Goal: Information Seeking & Learning: Check status

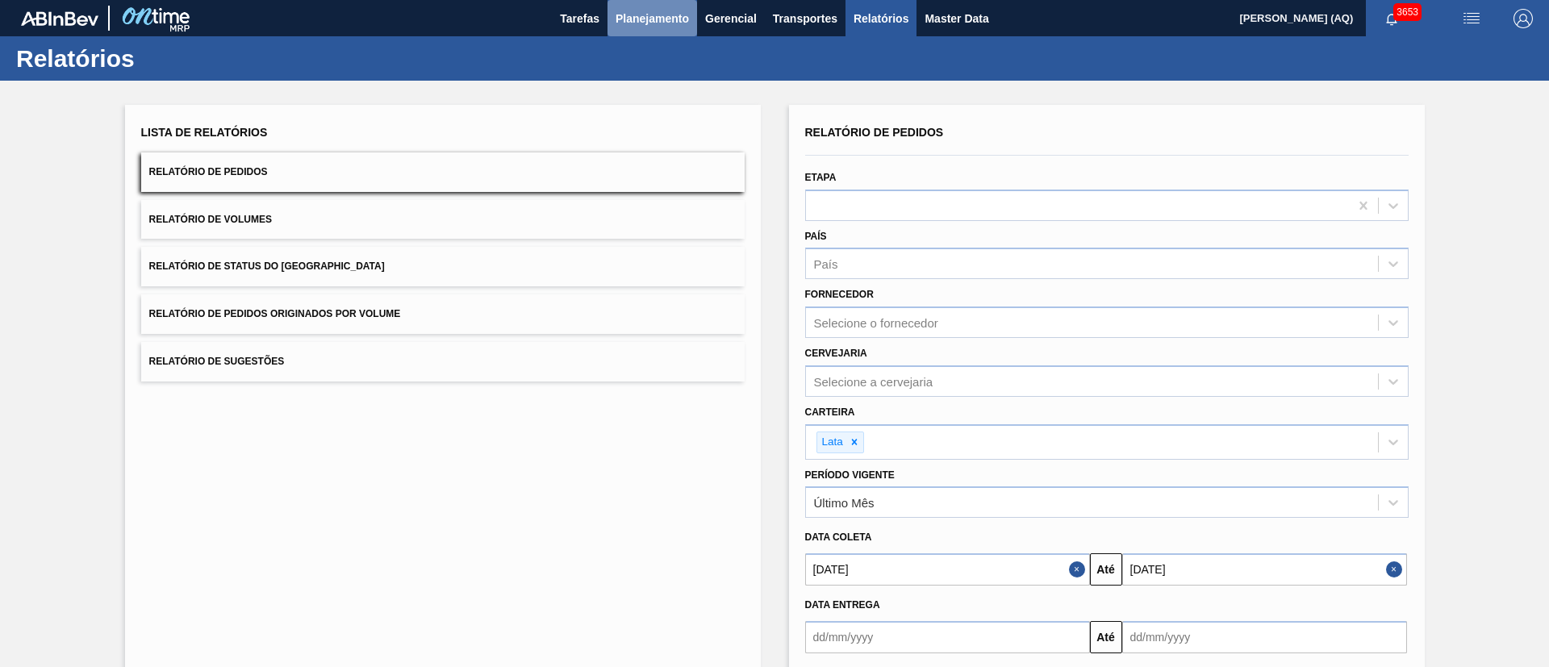
click at [692, 11] on button "Planejamento" at bounding box center [653, 18] width 90 height 36
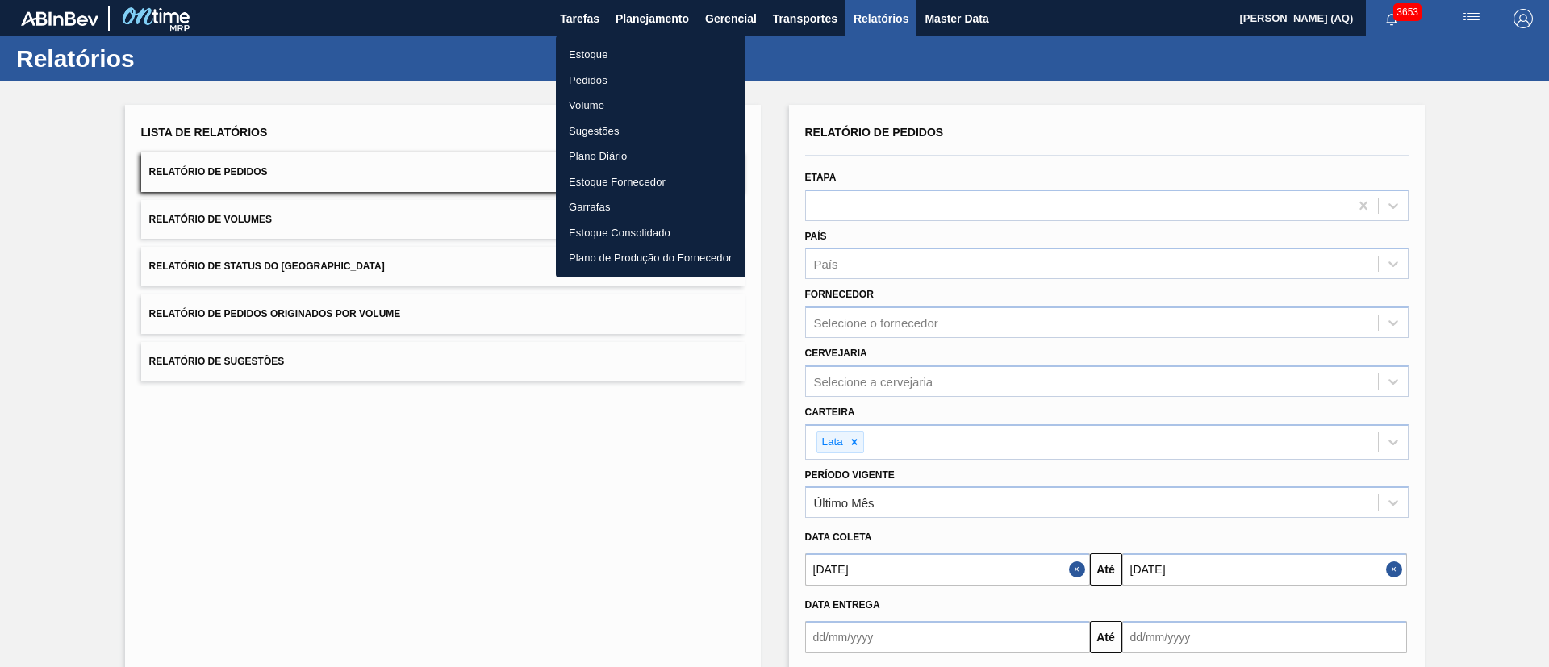
click at [603, 54] on li "Estoque" at bounding box center [651, 55] width 190 height 26
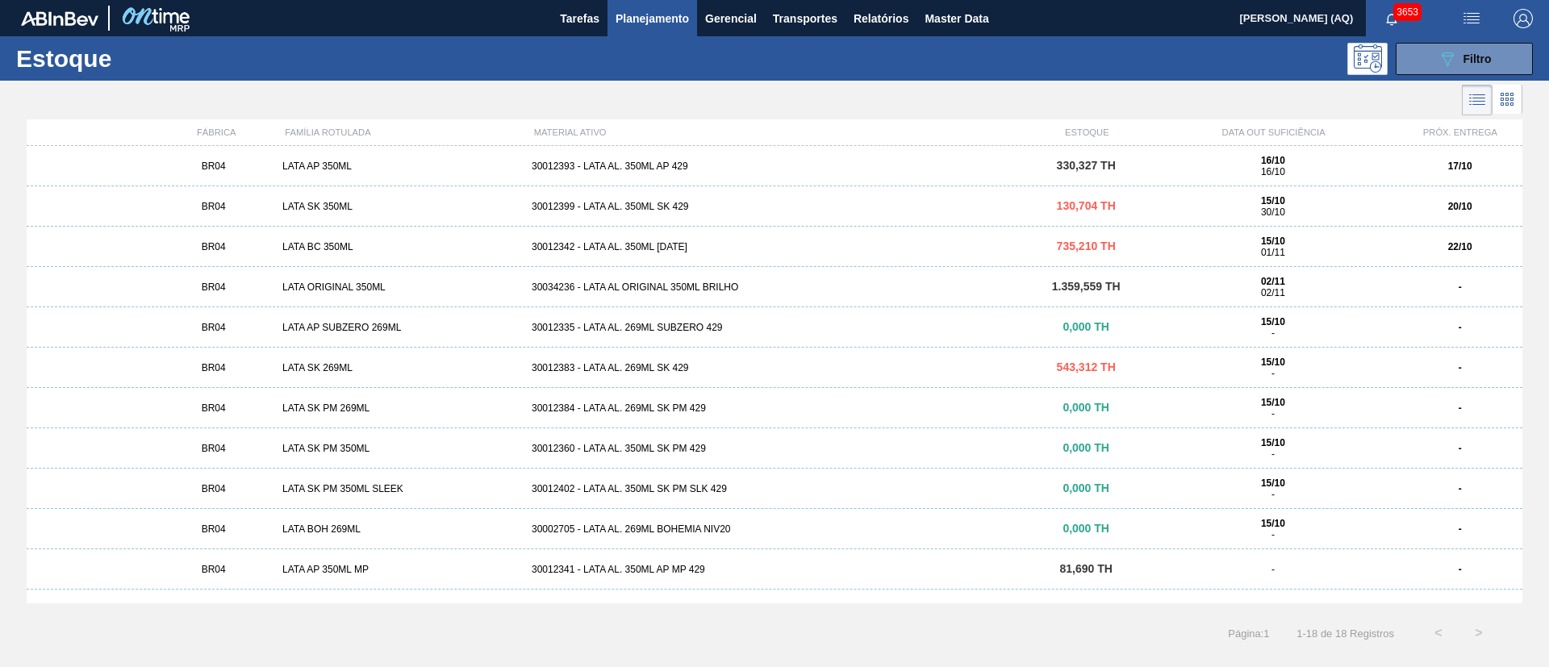
click at [1406, 10] on span "3653" at bounding box center [1408, 12] width 28 height 18
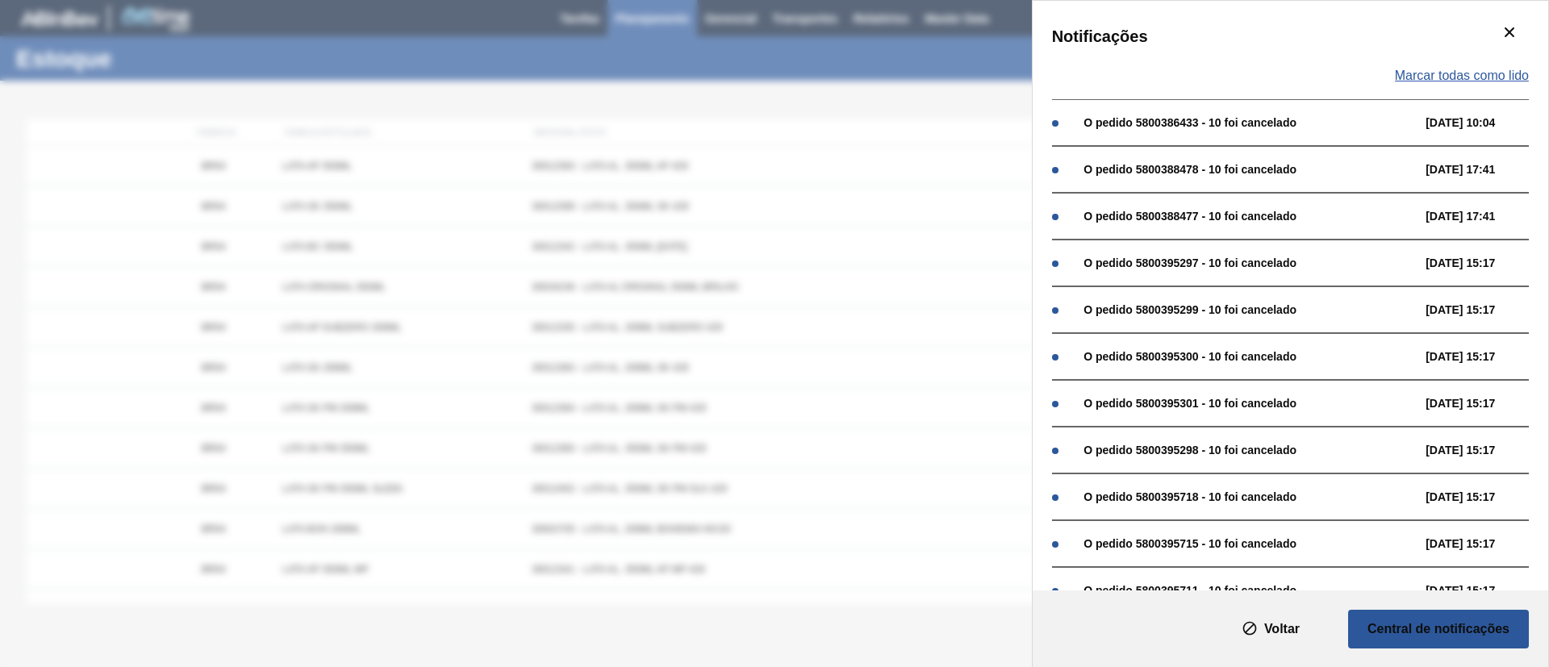
click at [1508, 73] on span "Marcar todas como lido" at bounding box center [1462, 76] width 134 height 15
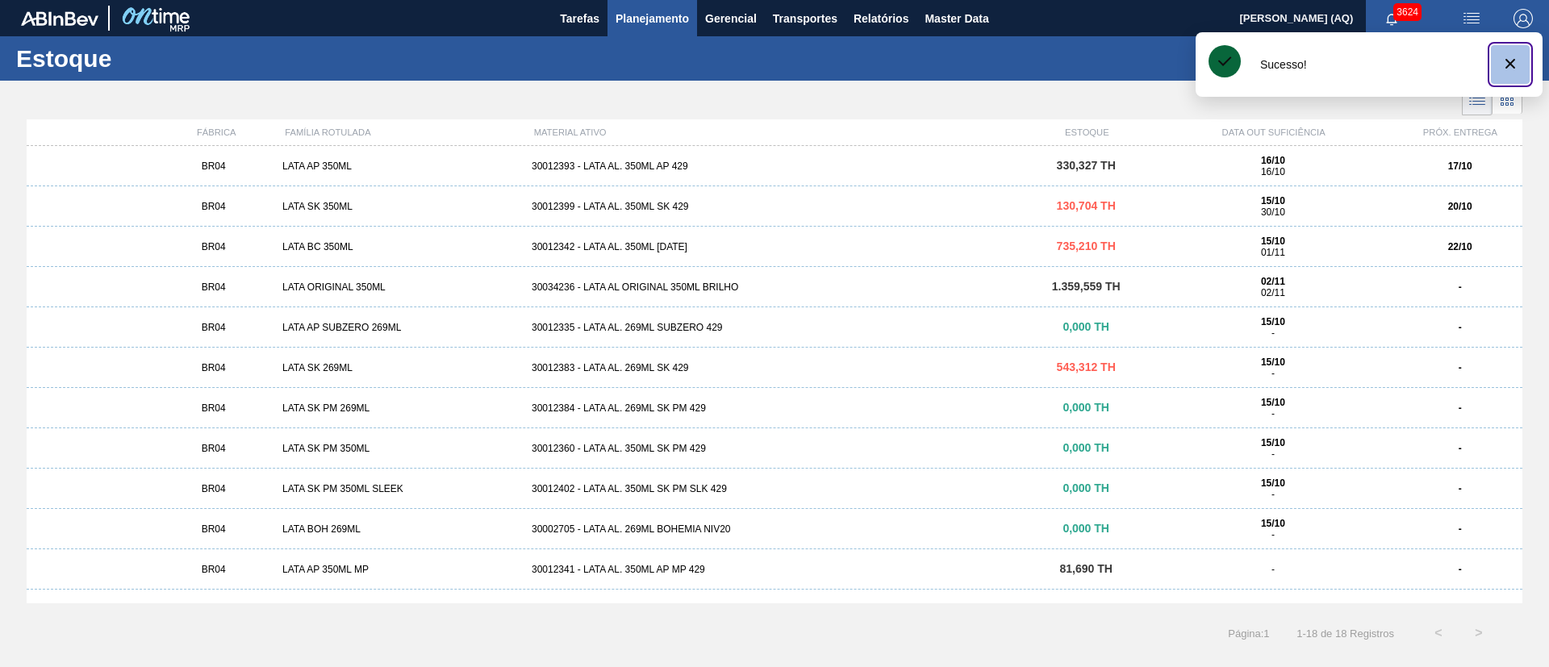
click at [1510, 67] on icon "botão de ícone" at bounding box center [1510, 63] width 19 height 19
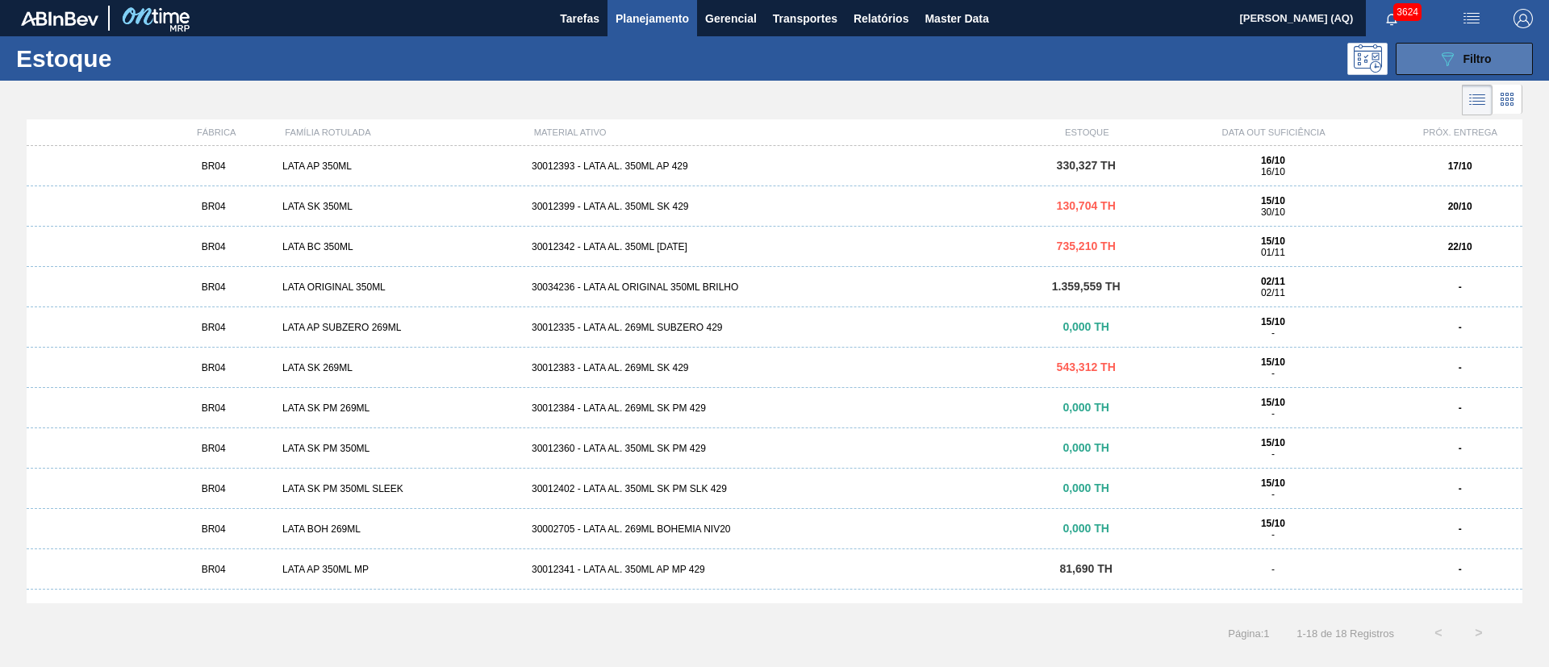
click at [1408, 65] on button "089F7B8B-B2A5-4AFE-B5C0-19BA573D28AC Filtro" at bounding box center [1464, 59] width 137 height 32
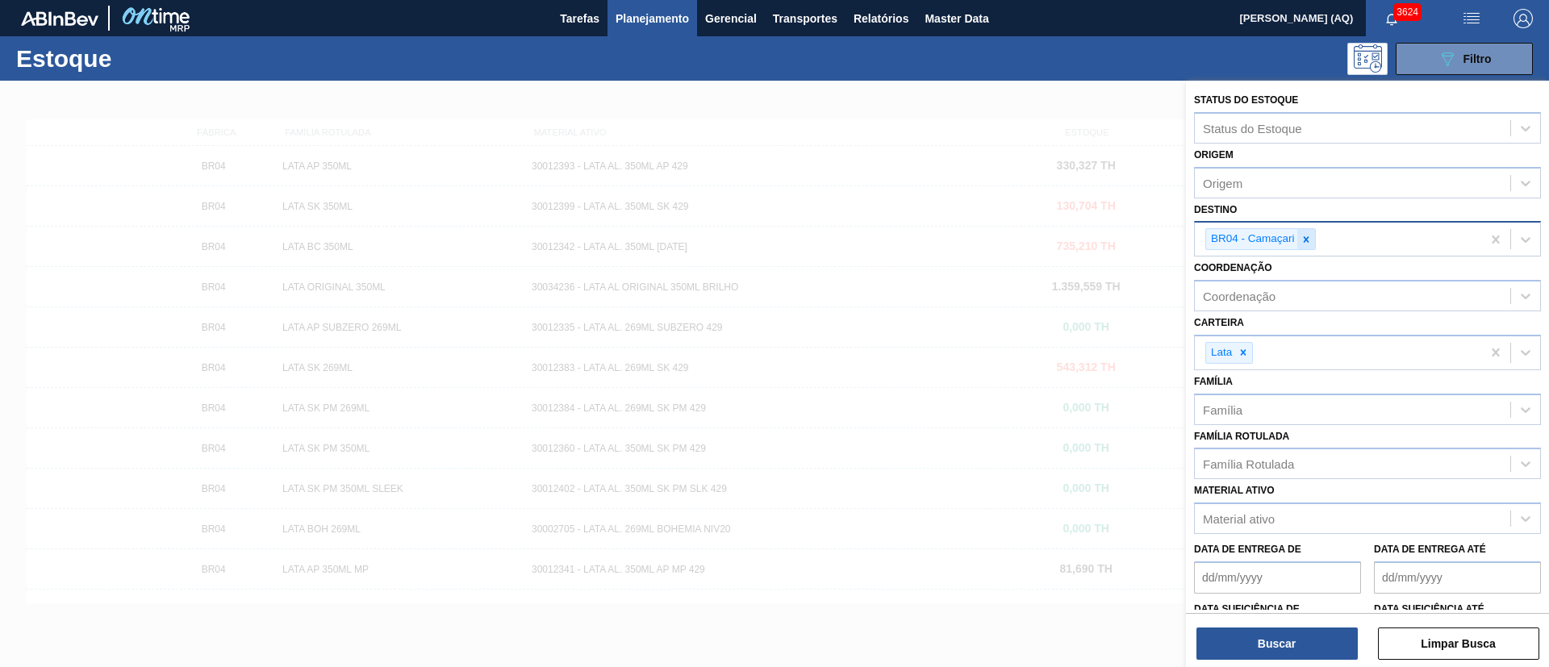
click at [1311, 245] on icon at bounding box center [1306, 239] width 11 height 11
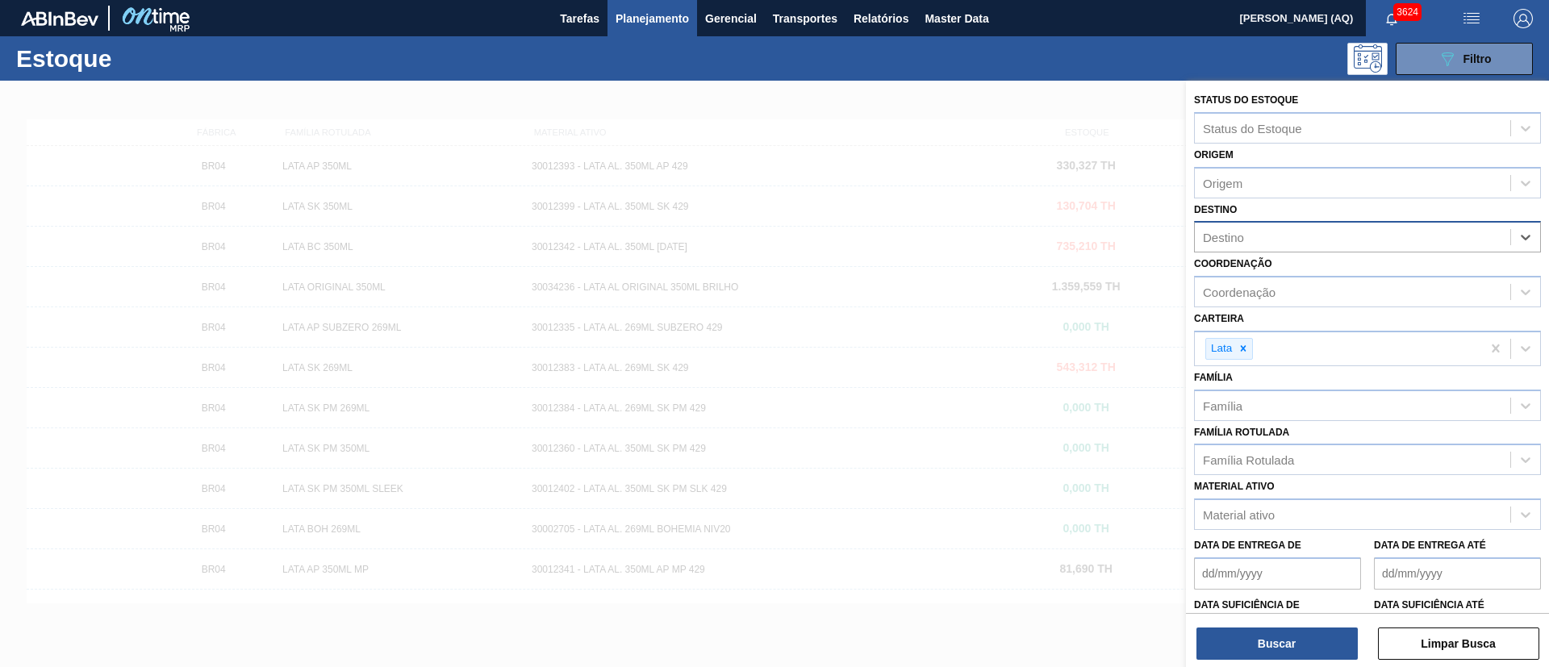
click at [1328, 238] on div "Destino" at bounding box center [1353, 237] width 316 height 23
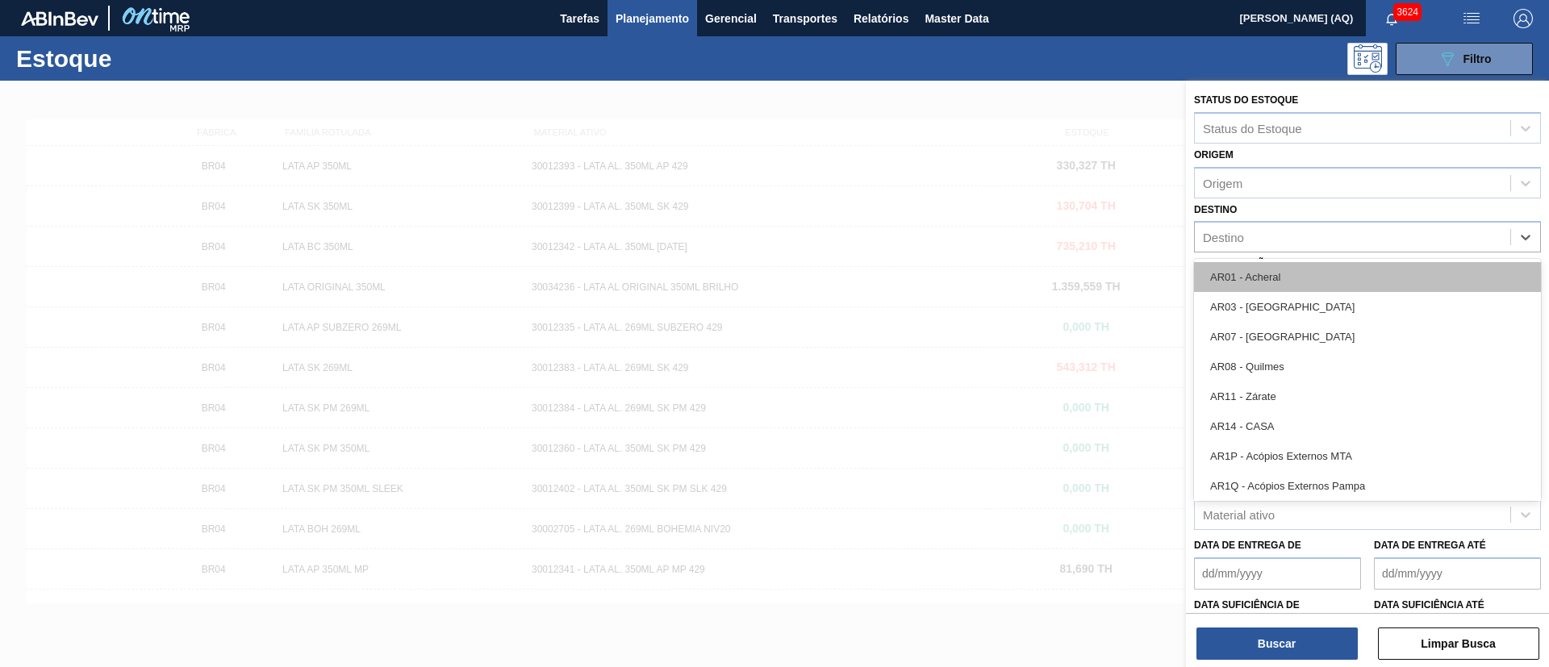
paste input "5800393972 5800390879 5800390880 5800390881 5800392053 5800390920 5800390922 58…"
type input "5800393972 5800390879 5800390880 5800390881 5800392053 5800390920 5800390922 58…"
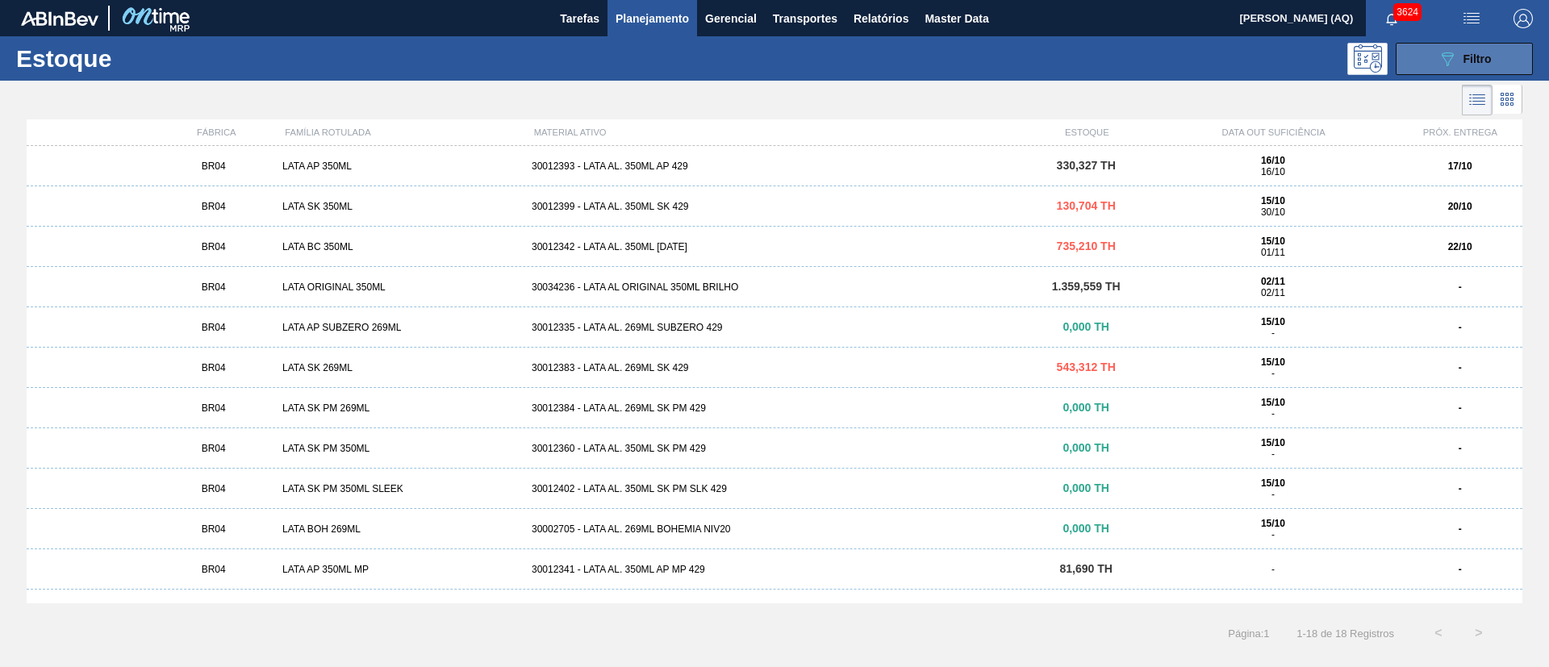
click at [1485, 51] on div "089F7B8B-B2A5-4AFE-B5C0-19BA573D28AC Filtro" at bounding box center [1465, 58] width 54 height 19
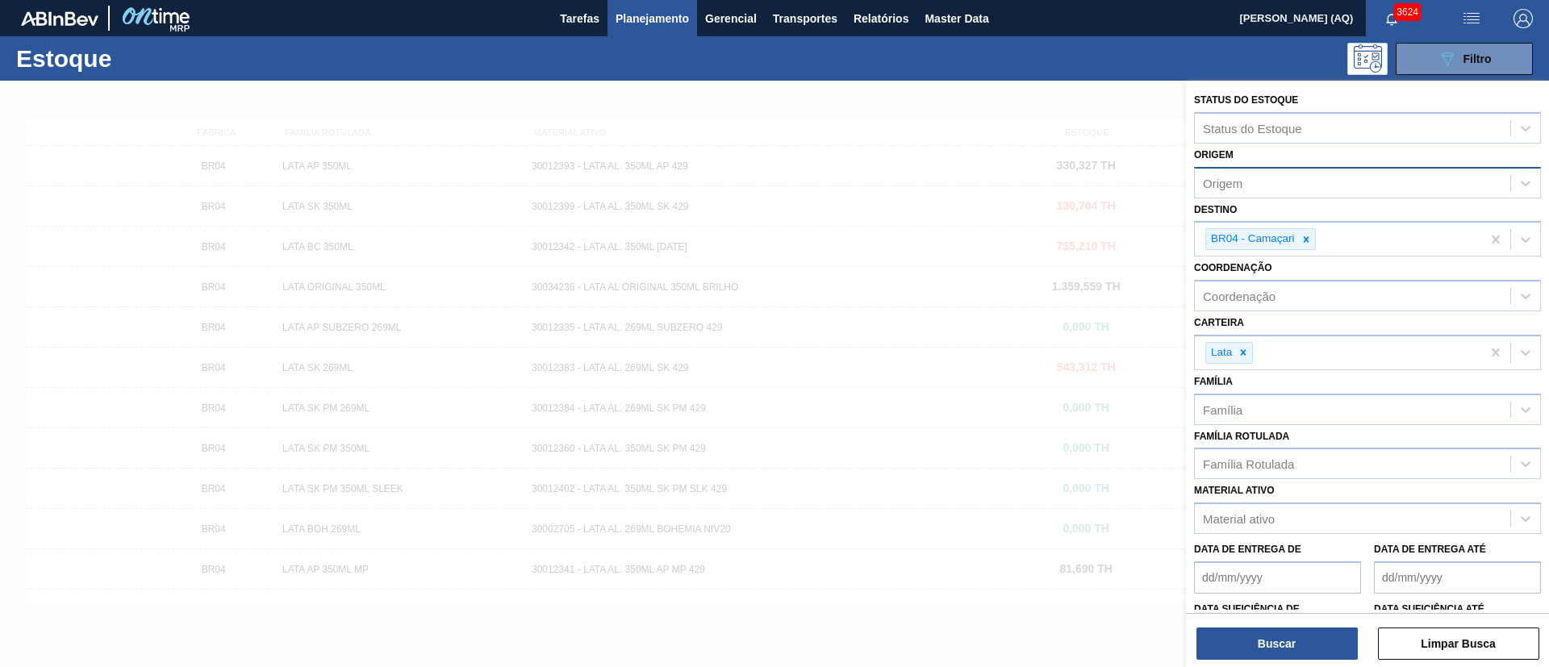
click at [1319, 190] on div "Origem" at bounding box center [1353, 182] width 316 height 23
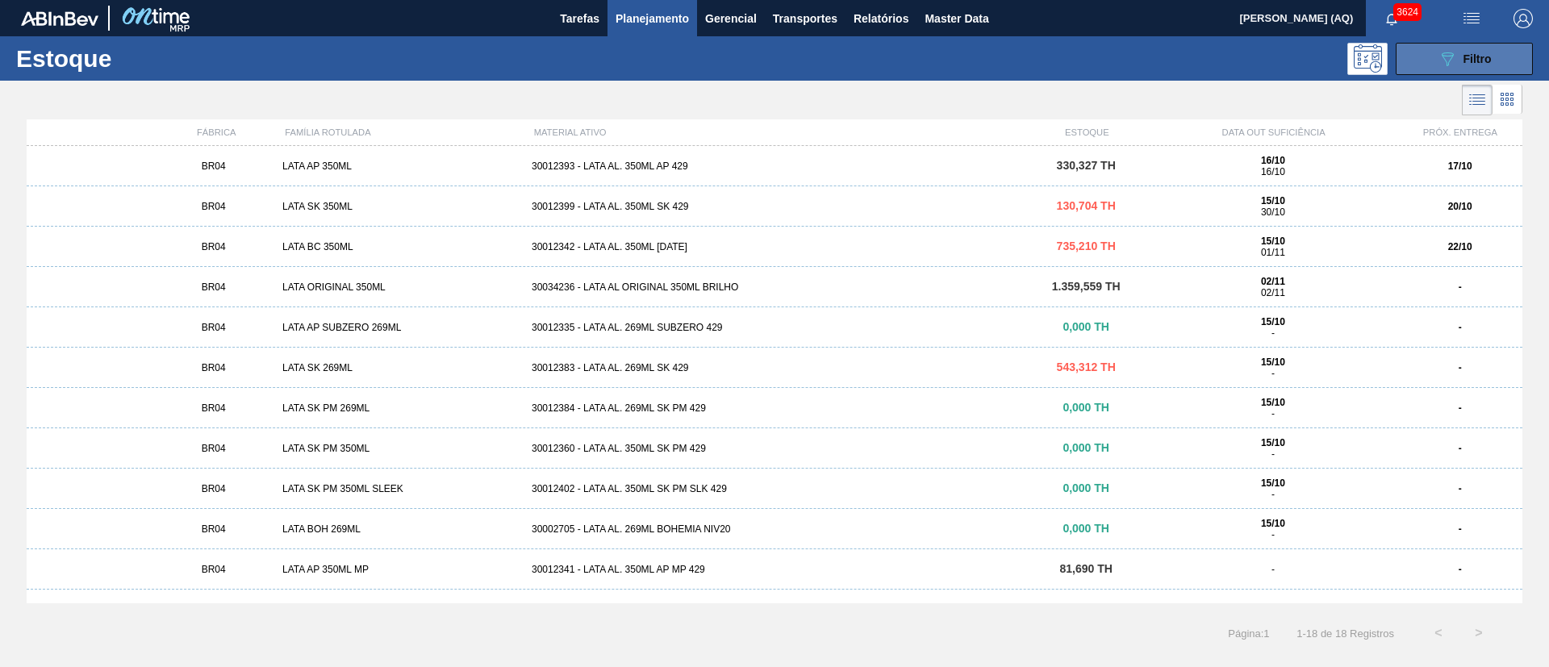
click at [1498, 43] on button "089F7B8B-B2A5-4AFE-B5C0-19BA573D28AC Filtro" at bounding box center [1464, 59] width 137 height 32
click at [1436, 65] on button "089F7B8B-B2A5-4AFE-B5C0-19BA573D28AC Filtro" at bounding box center [1464, 59] width 137 height 32
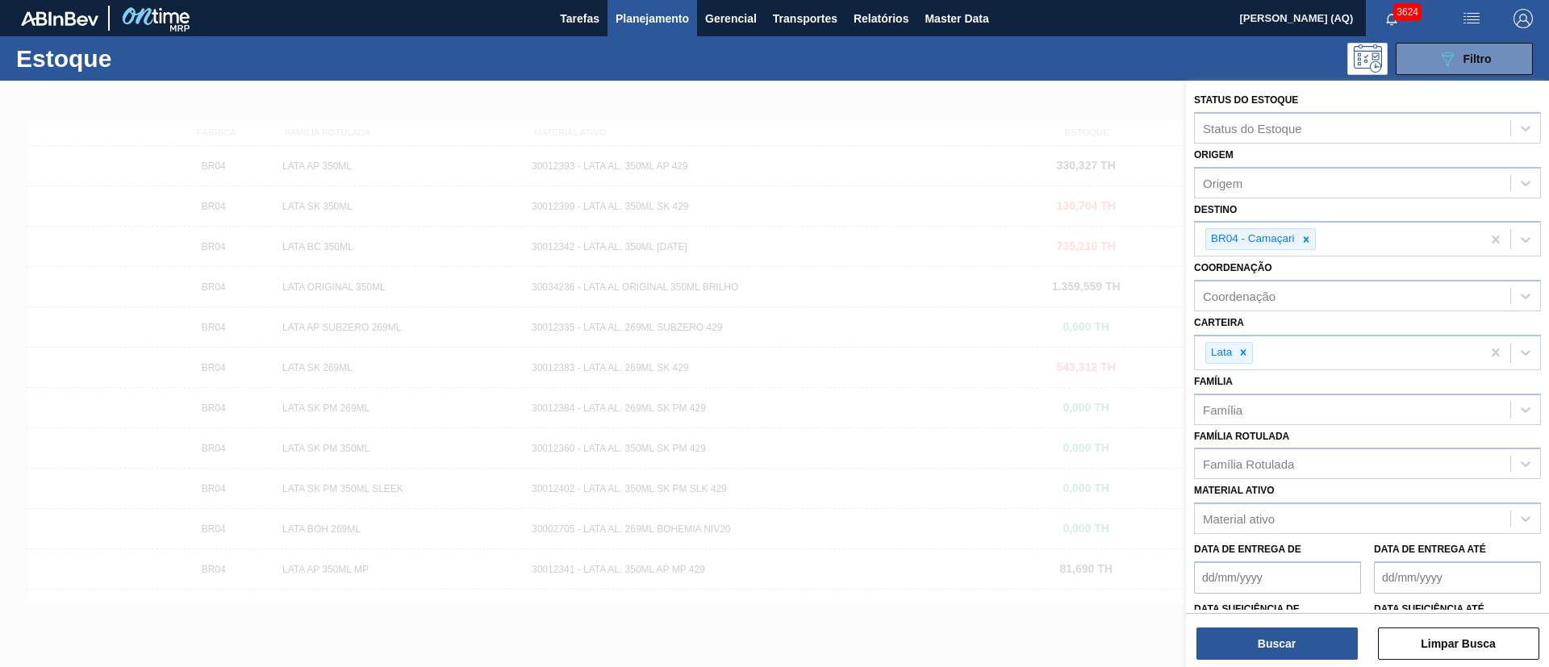
click at [646, 16] on span "Planejamento" at bounding box center [652, 18] width 73 height 19
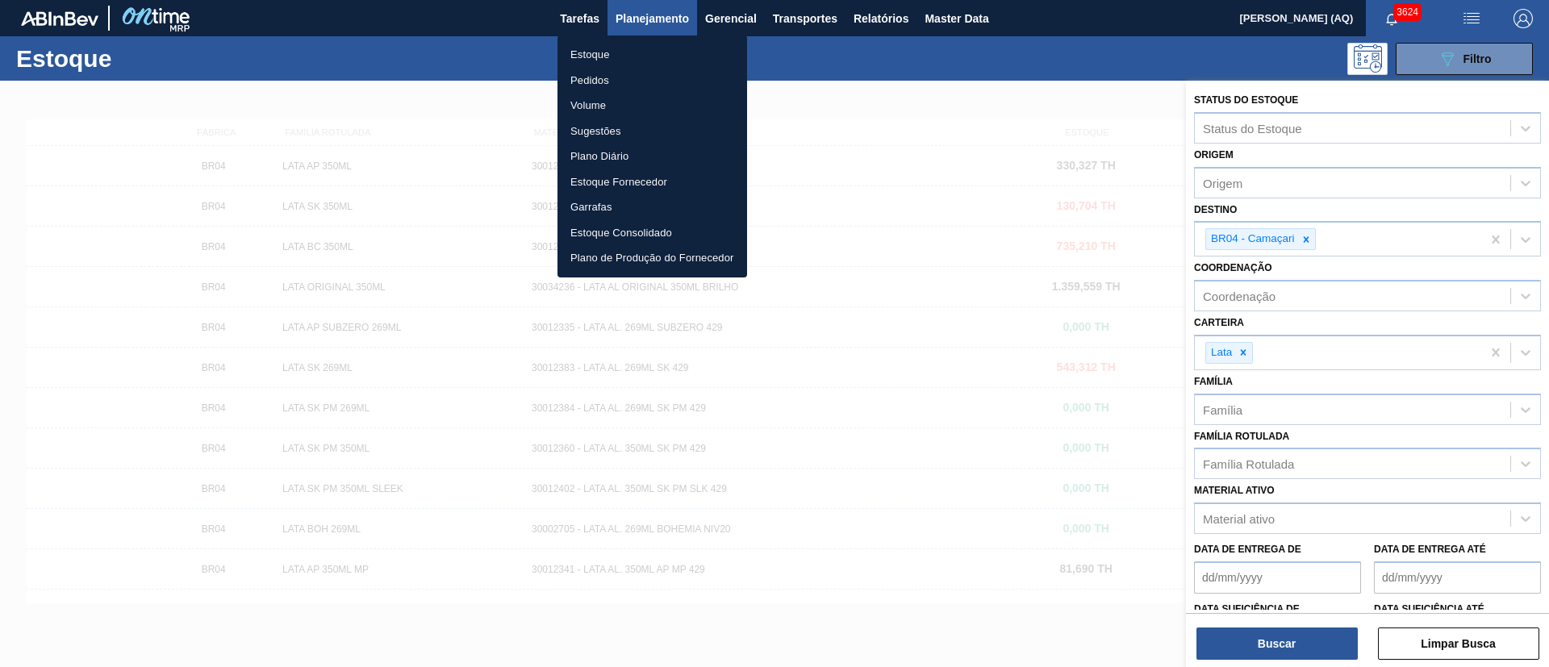
click at [604, 80] on li "Pedidos" at bounding box center [653, 81] width 190 height 26
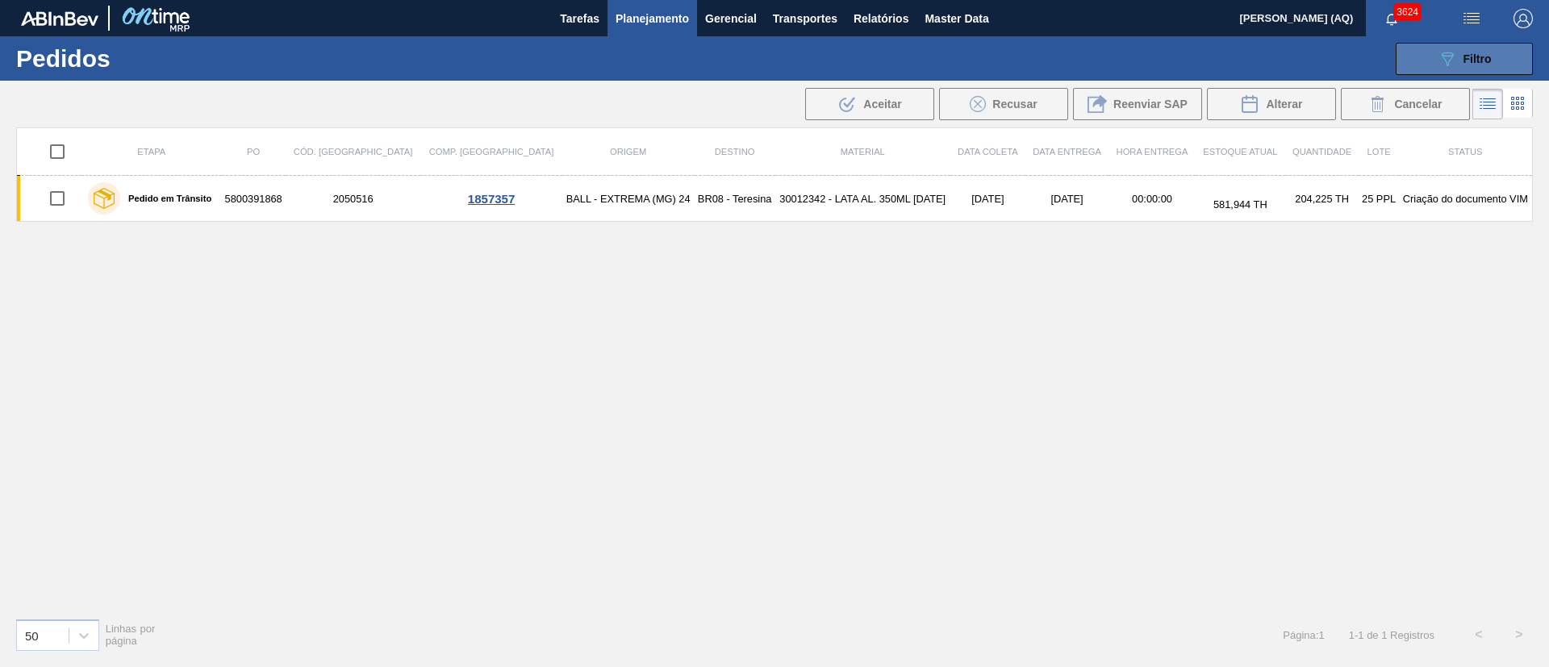
click at [1516, 56] on button "089F7B8B-B2A5-4AFE-B5C0-19BA573D28AC Filtro" at bounding box center [1464, 59] width 137 height 32
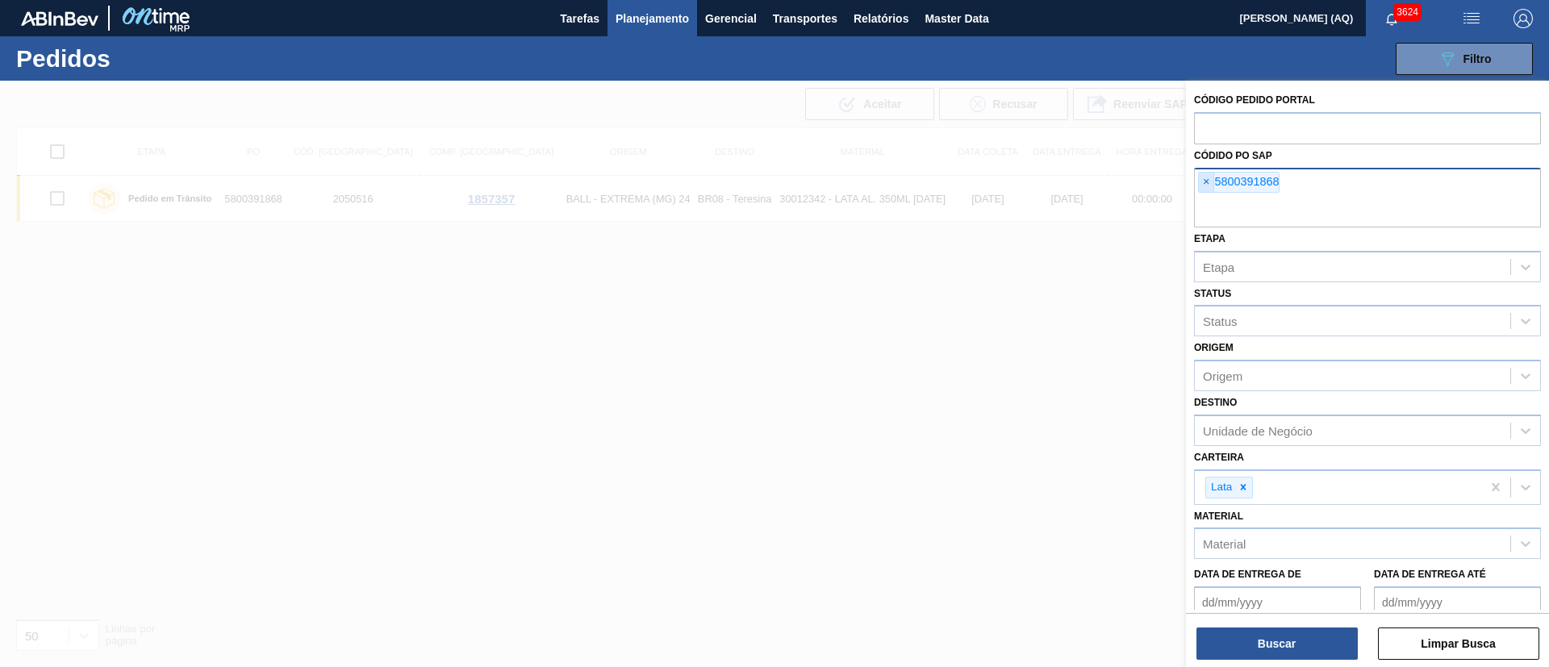
click at [1211, 183] on span "×" at bounding box center [1206, 182] width 15 height 19
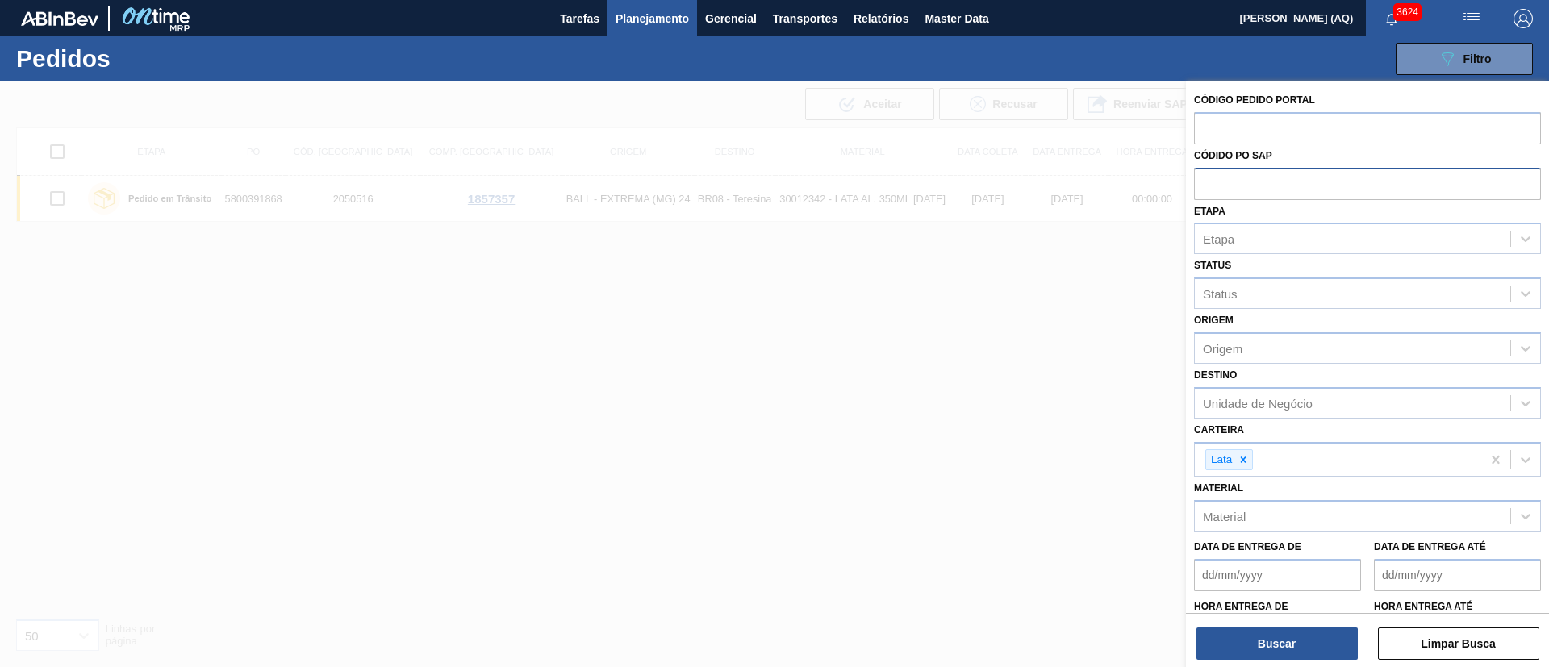
paste input "text"
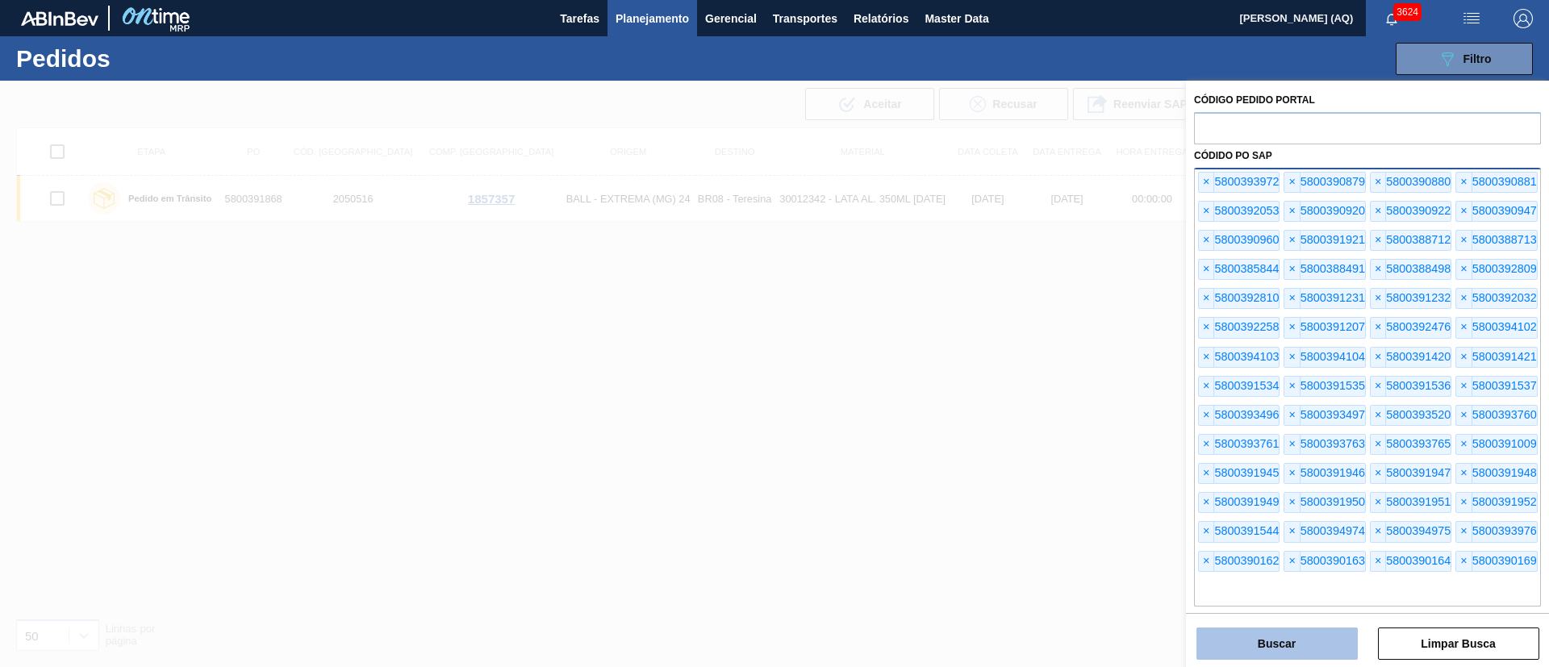
click at [1335, 638] on button "Buscar" at bounding box center [1277, 644] width 161 height 32
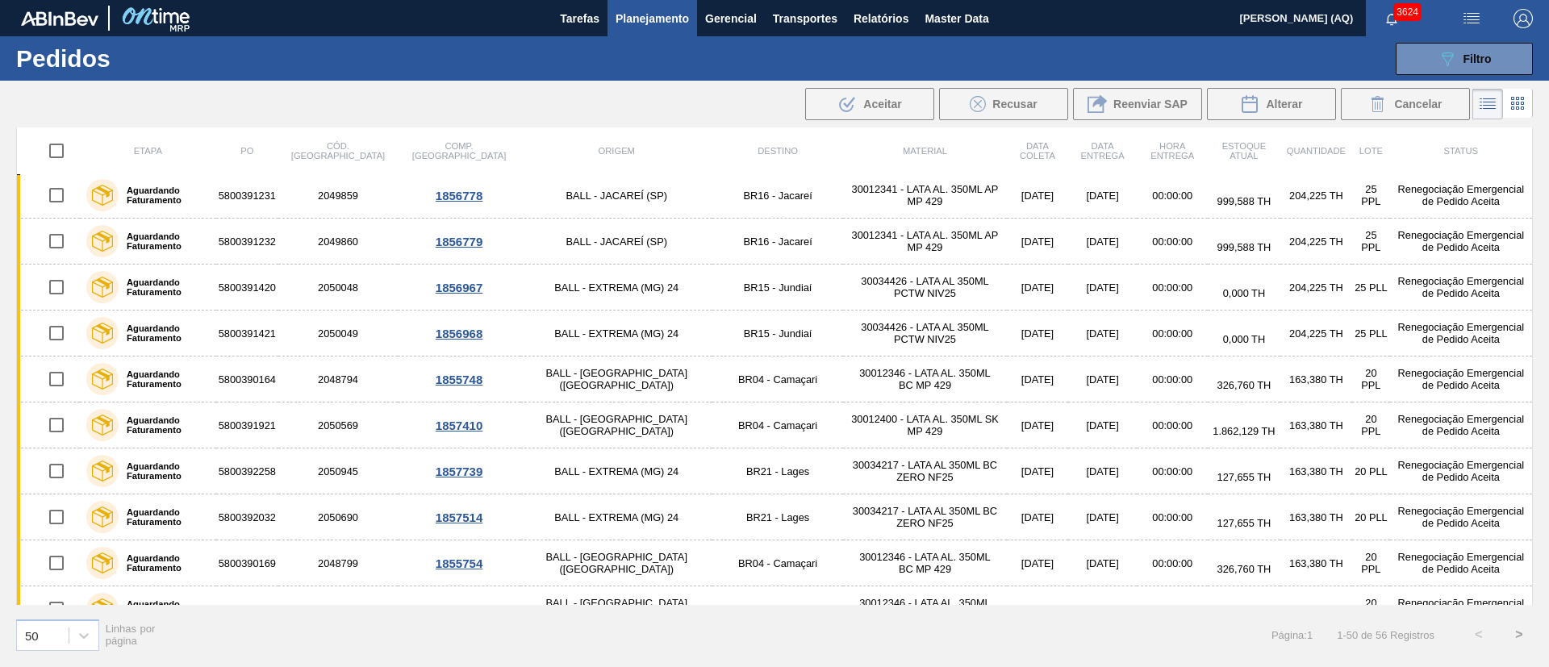
scroll to position [1695, 0]
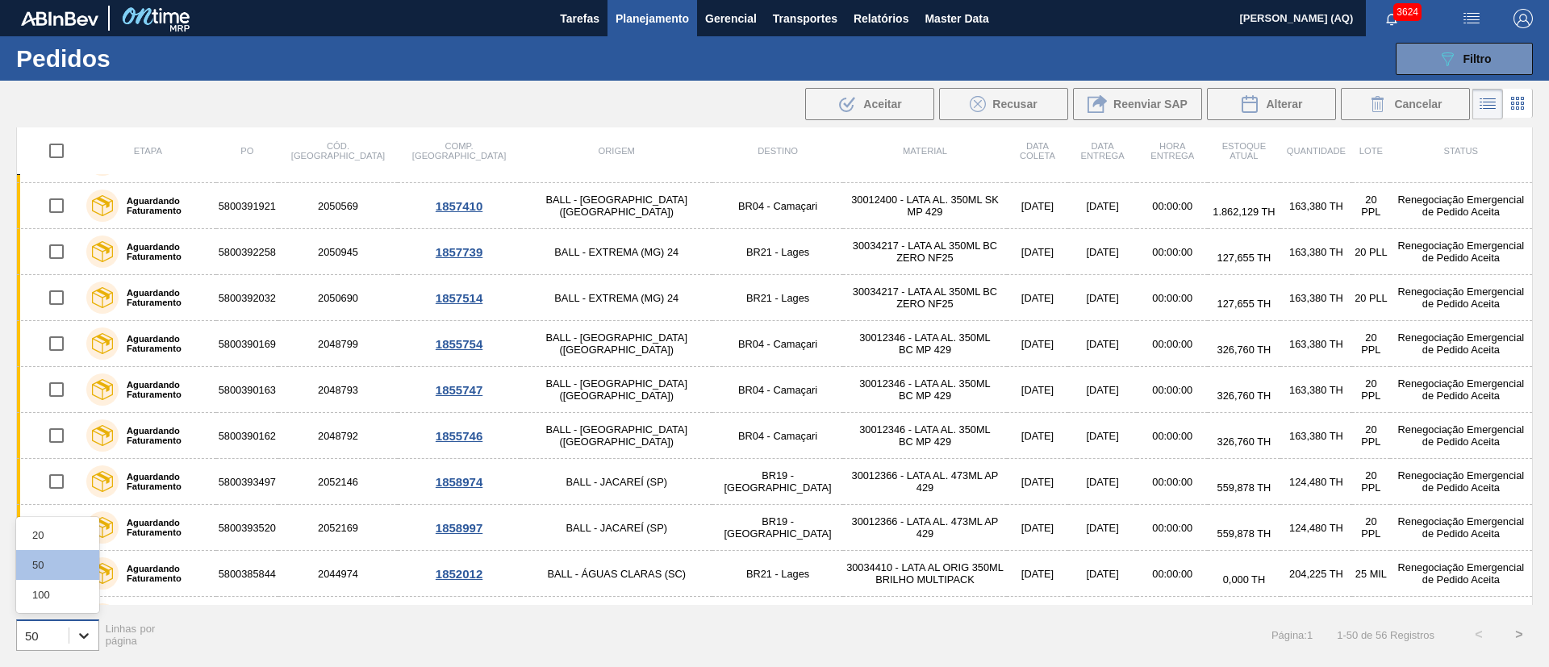
click at [85, 625] on div at bounding box center [83, 635] width 29 height 29
click at [87, 591] on div "100" at bounding box center [57, 595] width 83 height 30
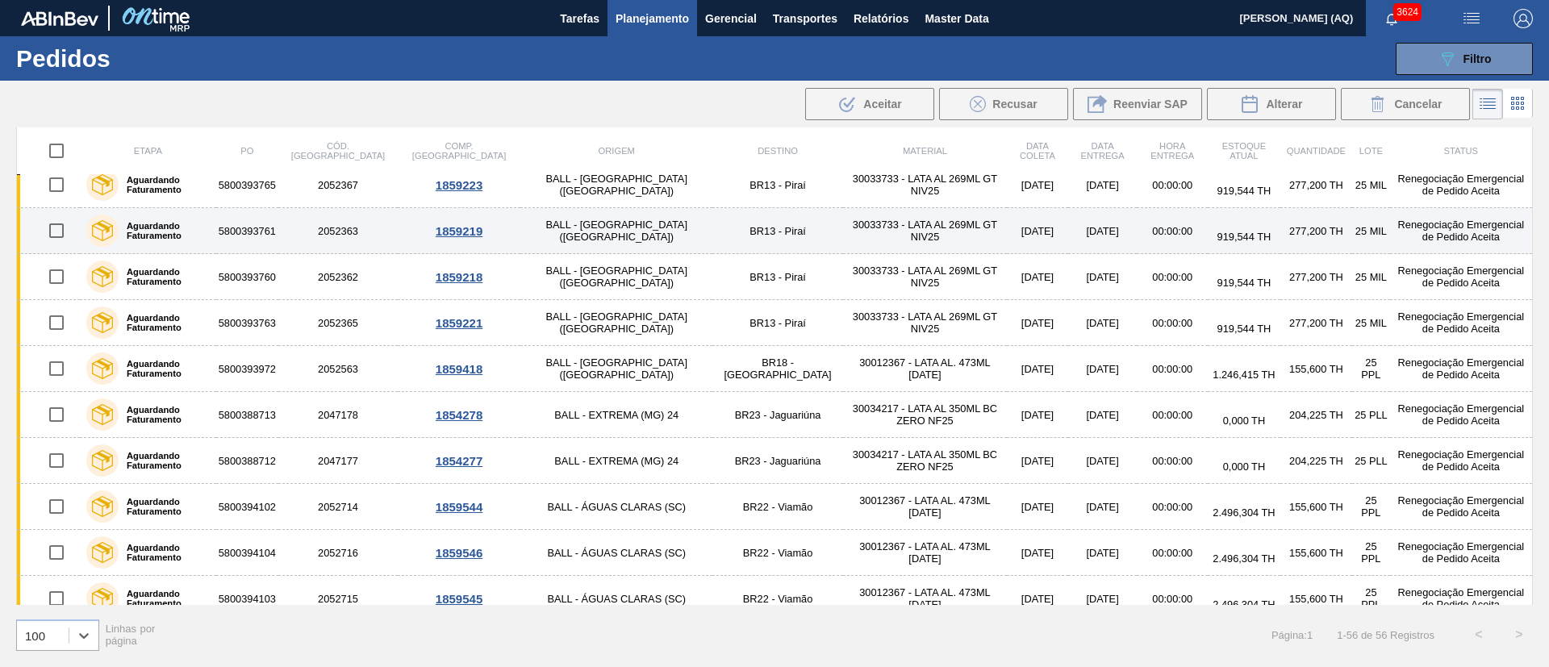
scroll to position [0, 0]
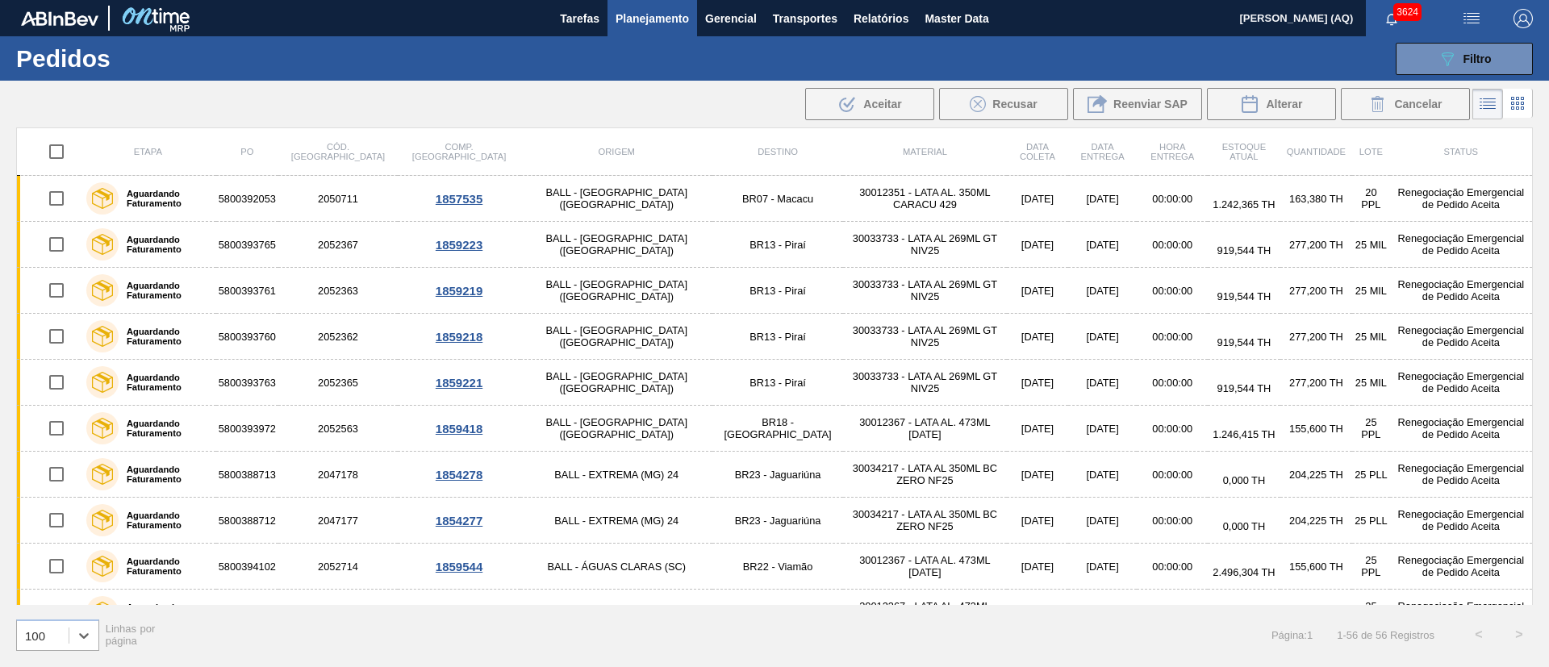
click at [655, 9] on span "Planejamento" at bounding box center [652, 18] width 73 height 19
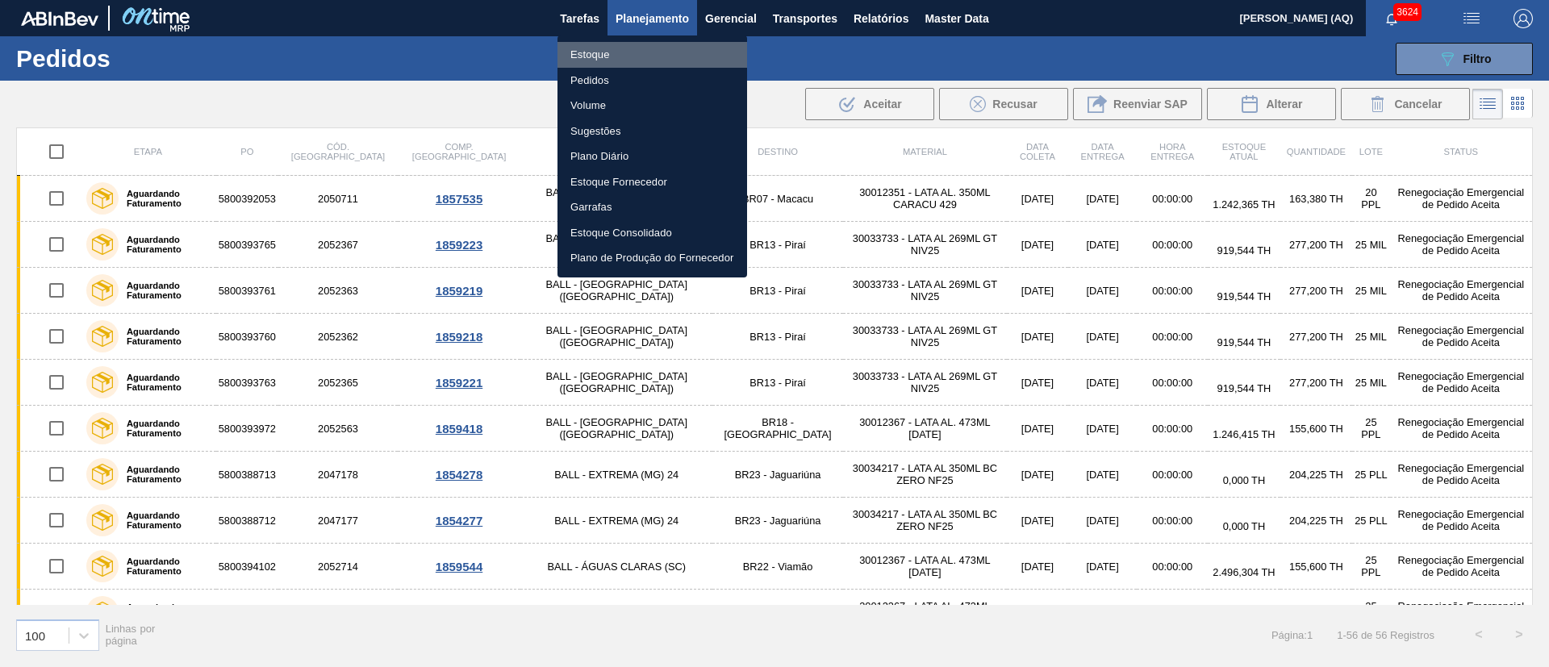
click at [608, 53] on li "Estoque" at bounding box center [653, 55] width 190 height 26
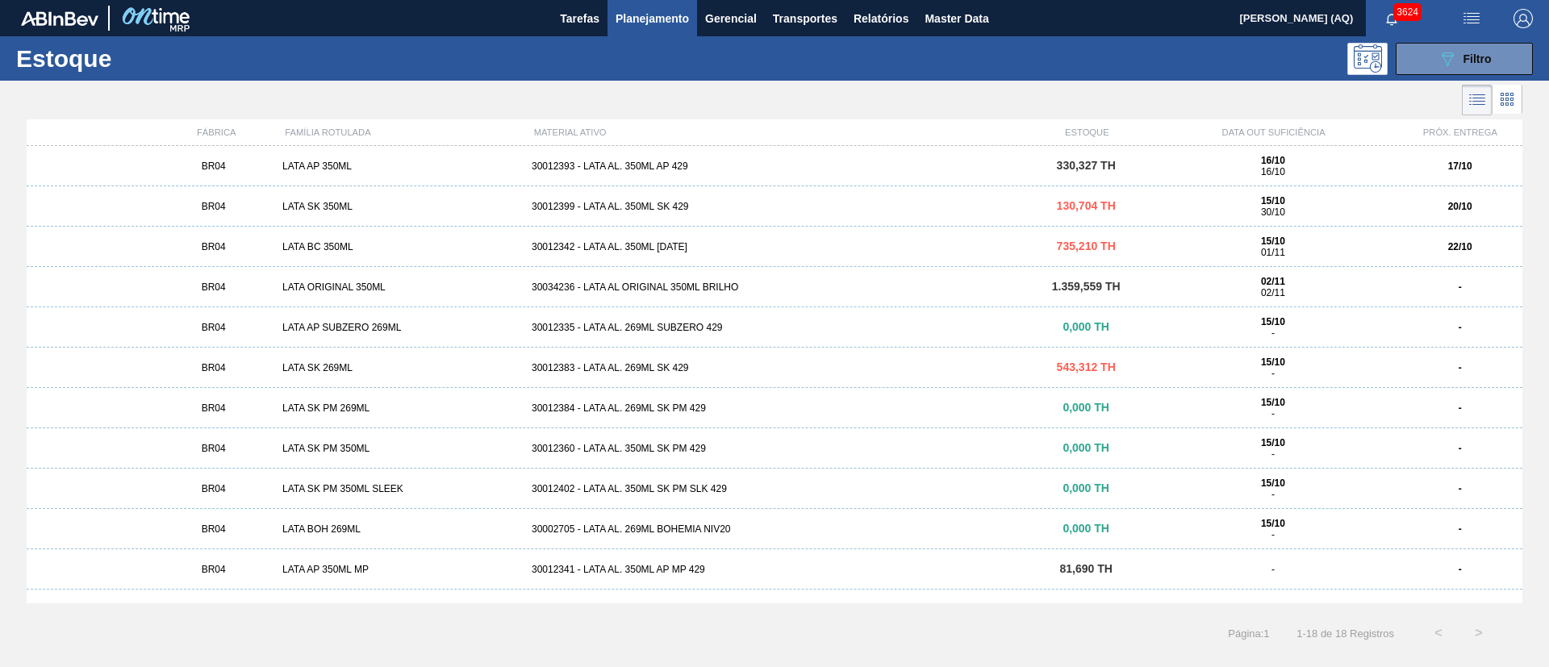
click at [1125, 104] on div at bounding box center [761, 100] width 1523 height 39
click at [1426, 47] on button "089F7B8B-B2A5-4AFE-B5C0-19BA573D28AC Filtro" at bounding box center [1464, 59] width 137 height 32
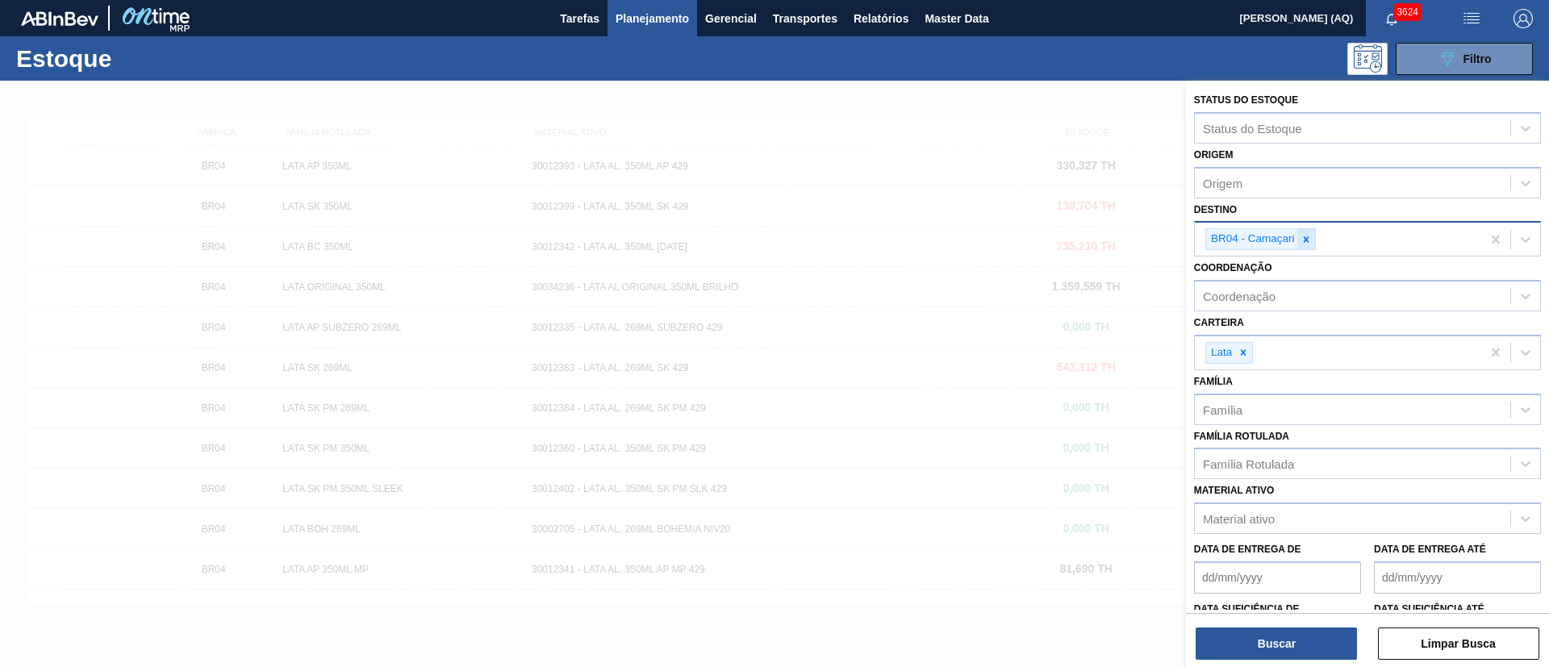
click at [1299, 240] on div at bounding box center [1307, 239] width 18 height 20
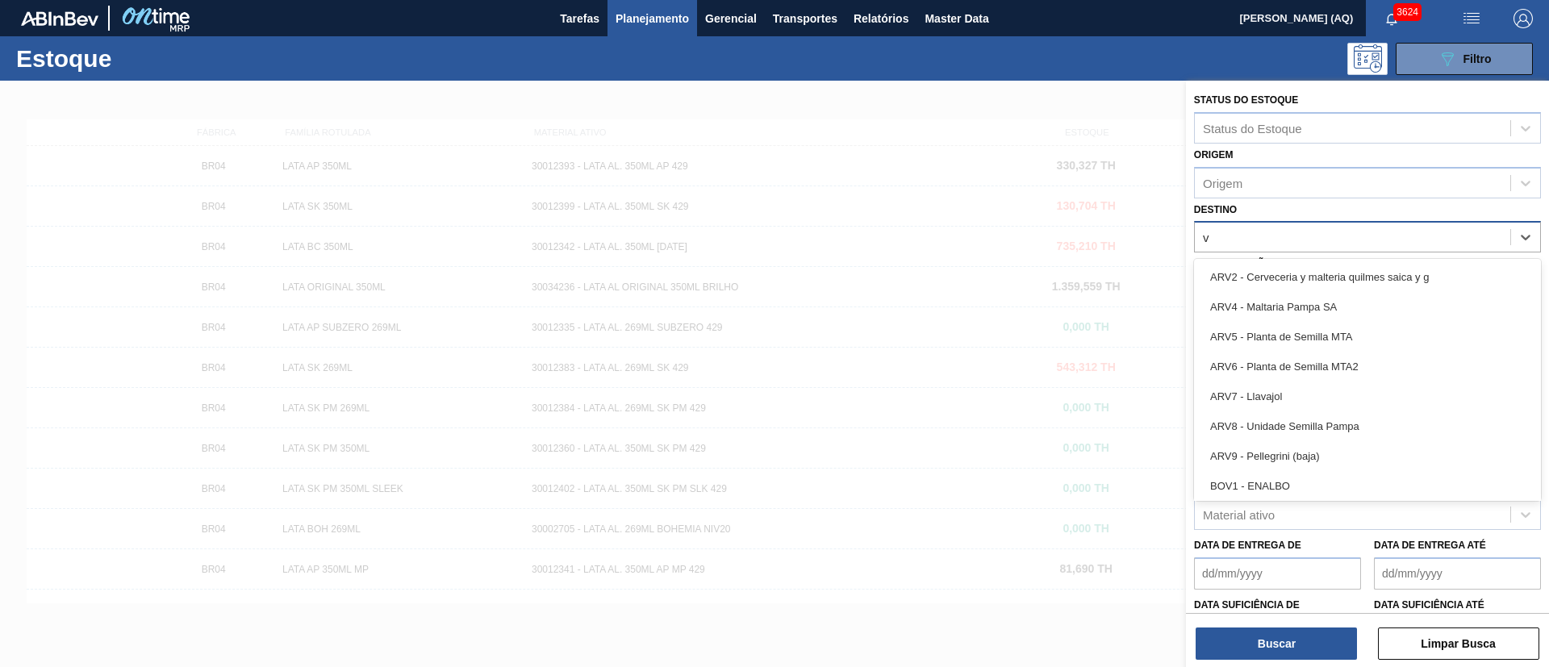
click at [1321, 228] on div "v v" at bounding box center [1353, 237] width 316 height 23
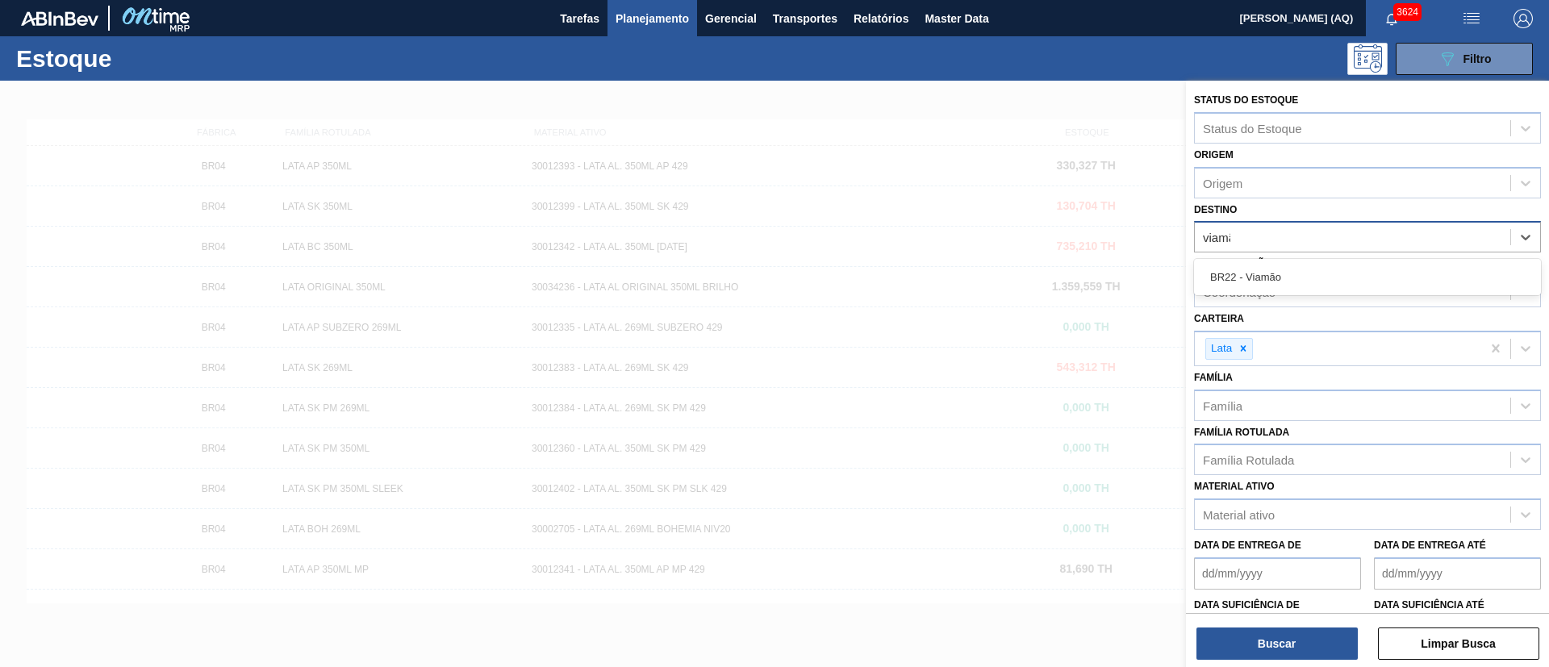
type input "viamão"
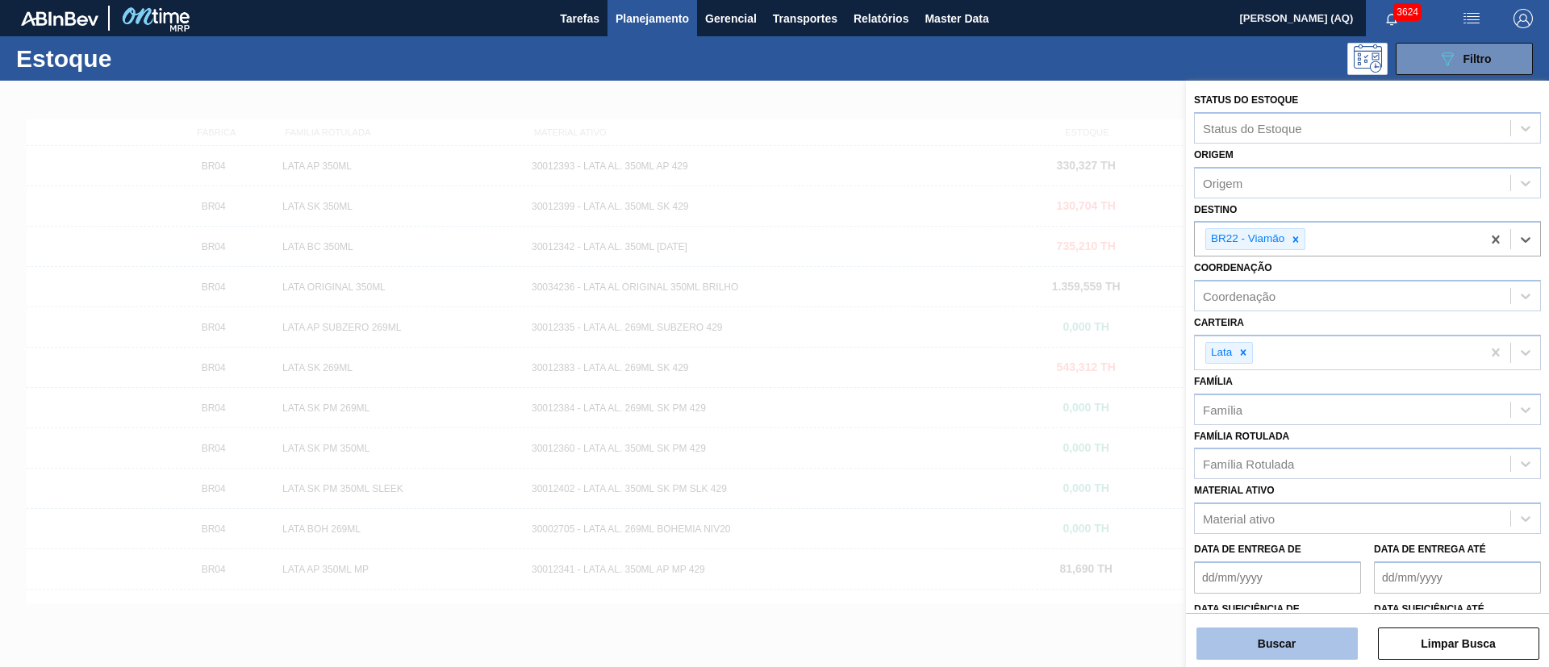
click at [1325, 630] on button "Buscar" at bounding box center [1277, 644] width 161 height 32
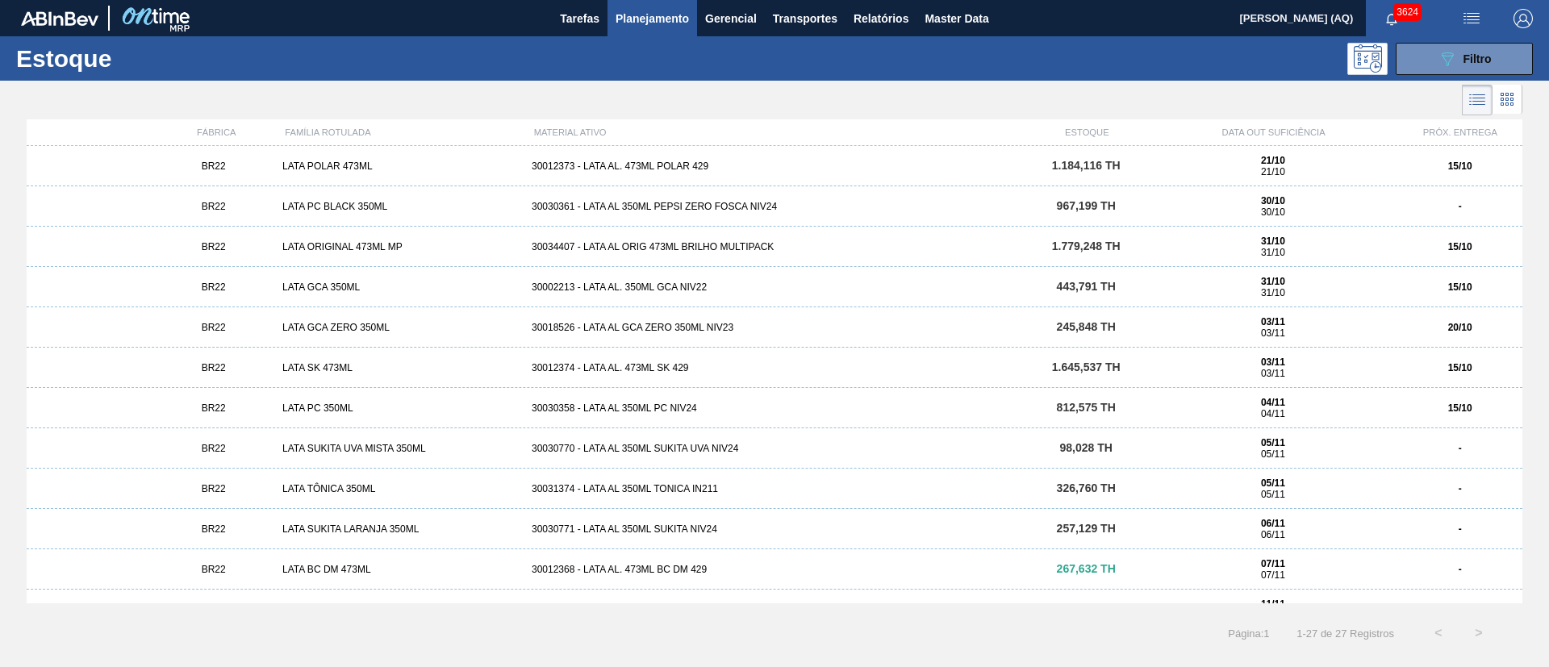
click at [811, 163] on div "30012373 - LATA AL. 473ML POLAR 429" at bounding box center [774, 166] width 499 height 11
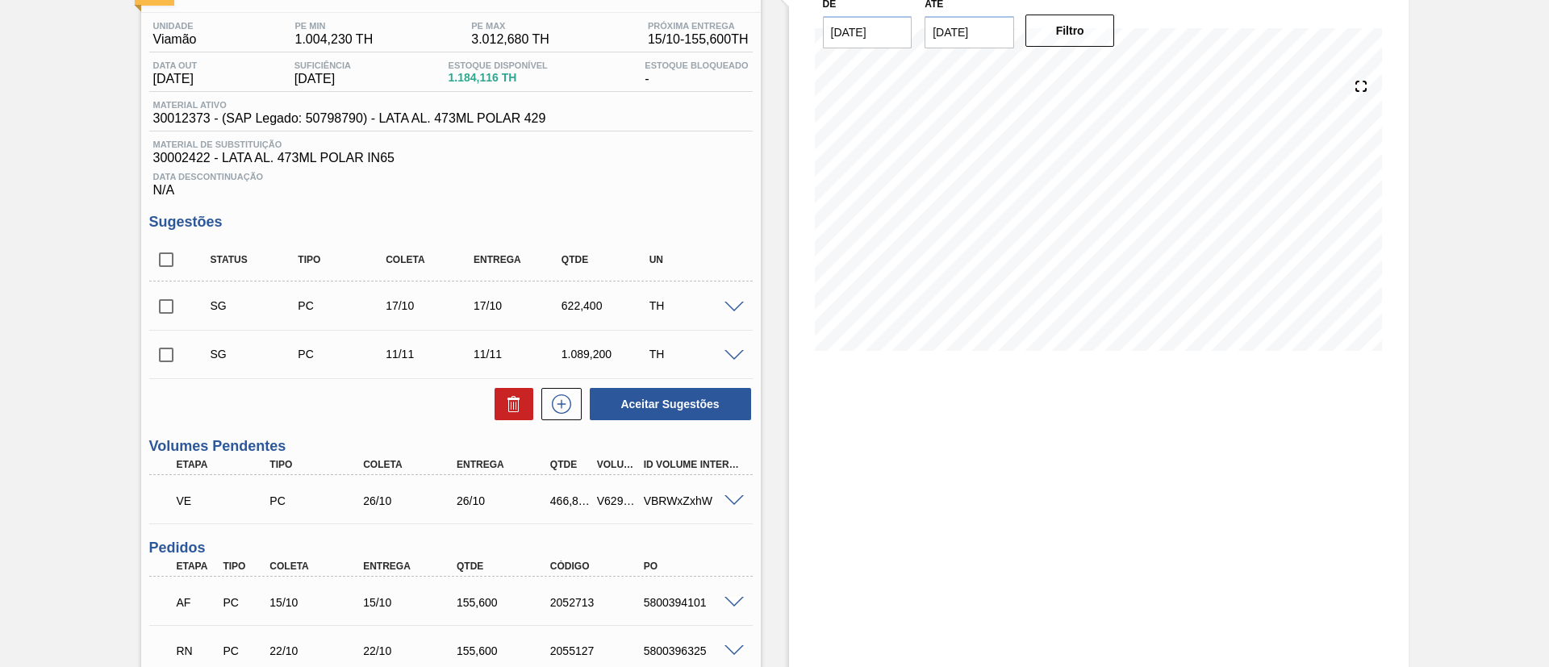
click at [173, 259] on input "checkbox" at bounding box center [166, 260] width 34 height 34
checkbox input "true"
click at [509, 398] on icon at bounding box center [514, 399] width 12 height 2
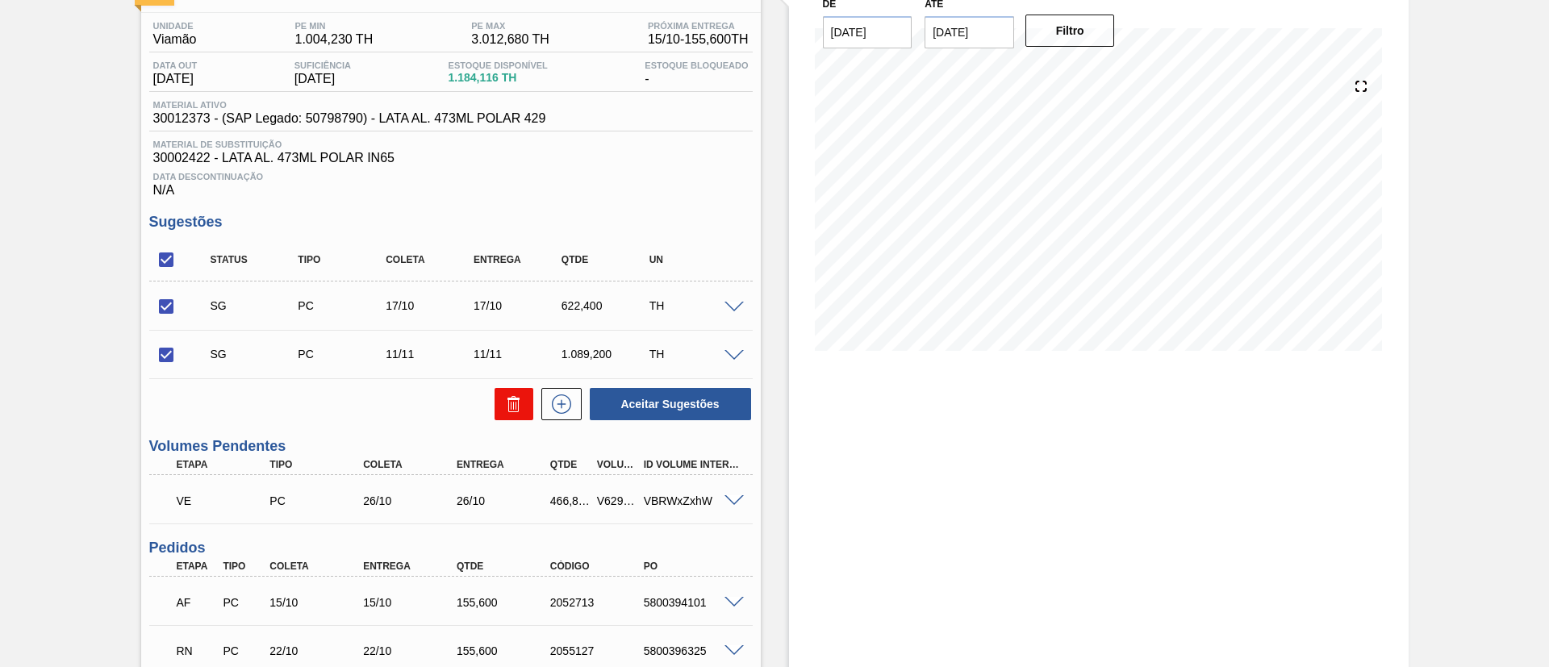
checkbox input "false"
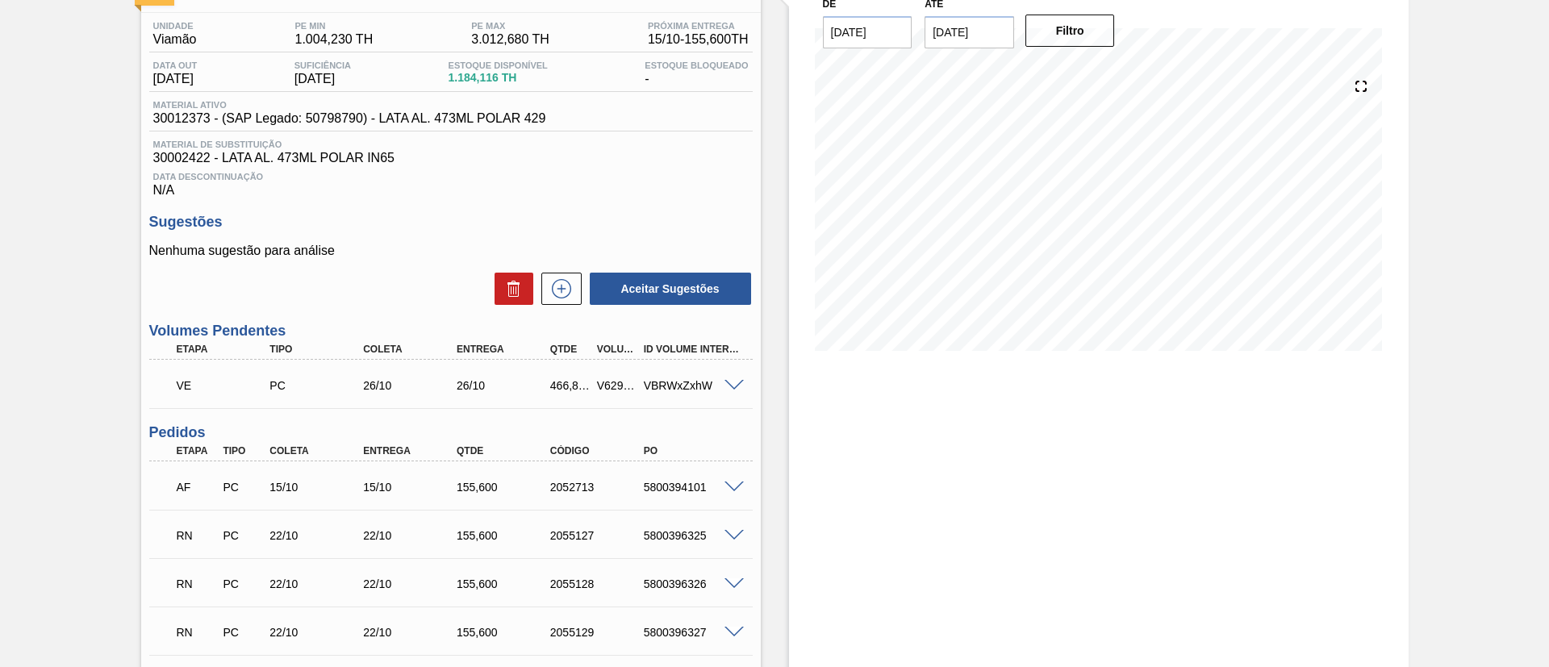
scroll to position [0, 0]
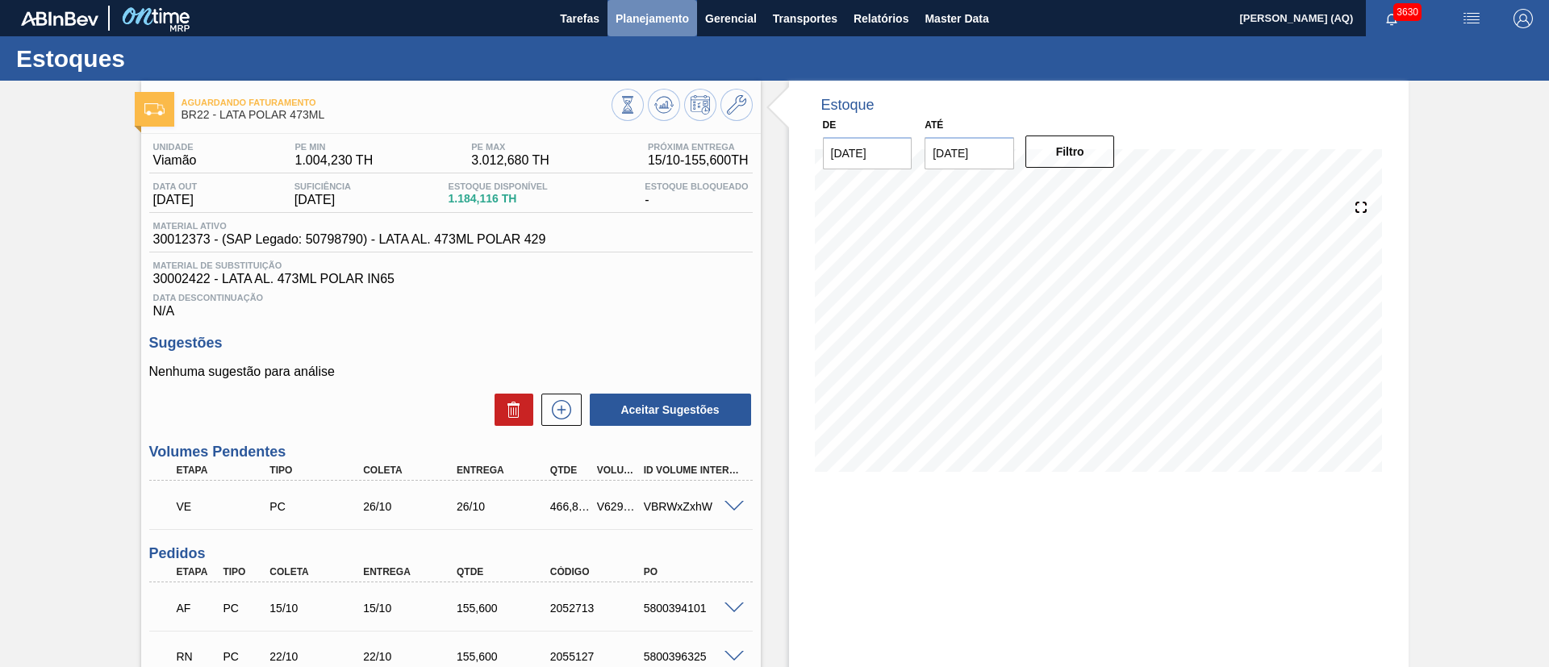
click at [625, 23] on span "Planejamento" at bounding box center [652, 18] width 73 height 19
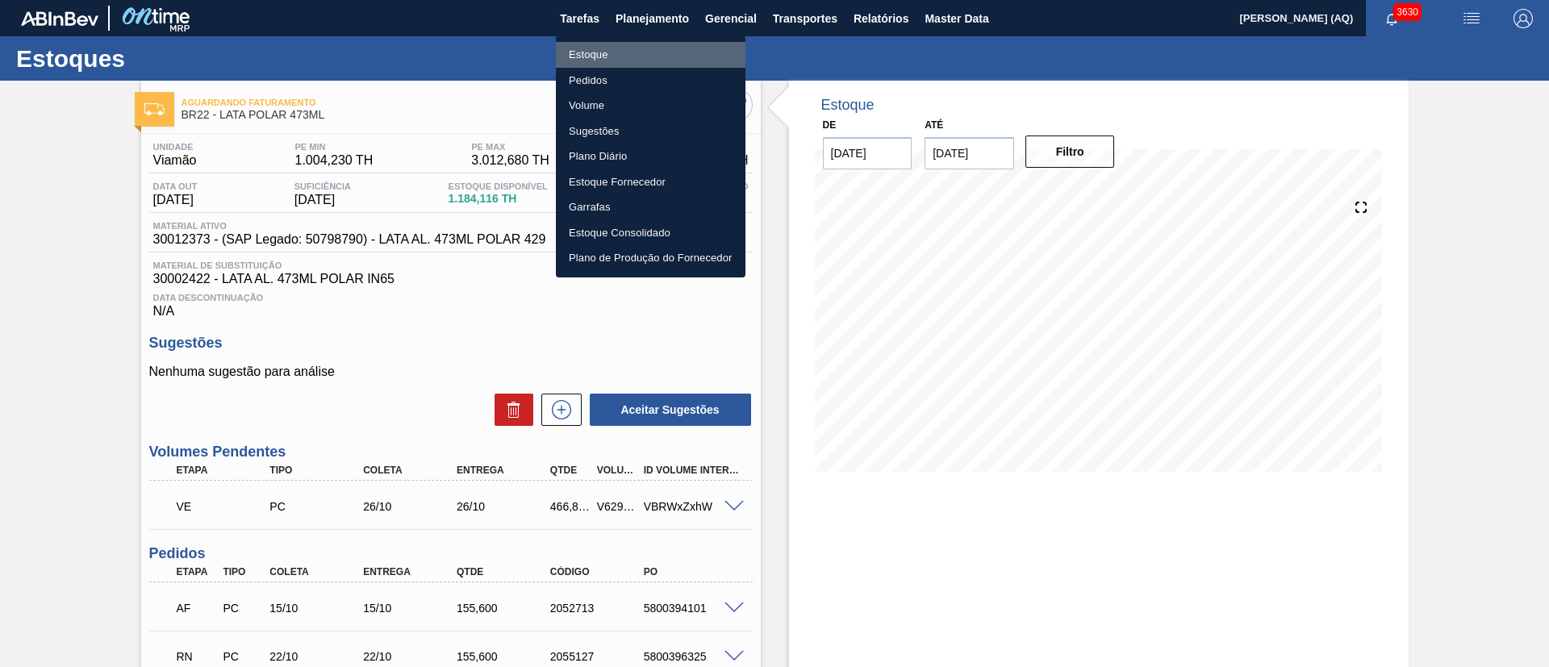
click at [587, 52] on li "Estoque" at bounding box center [651, 55] width 190 height 26
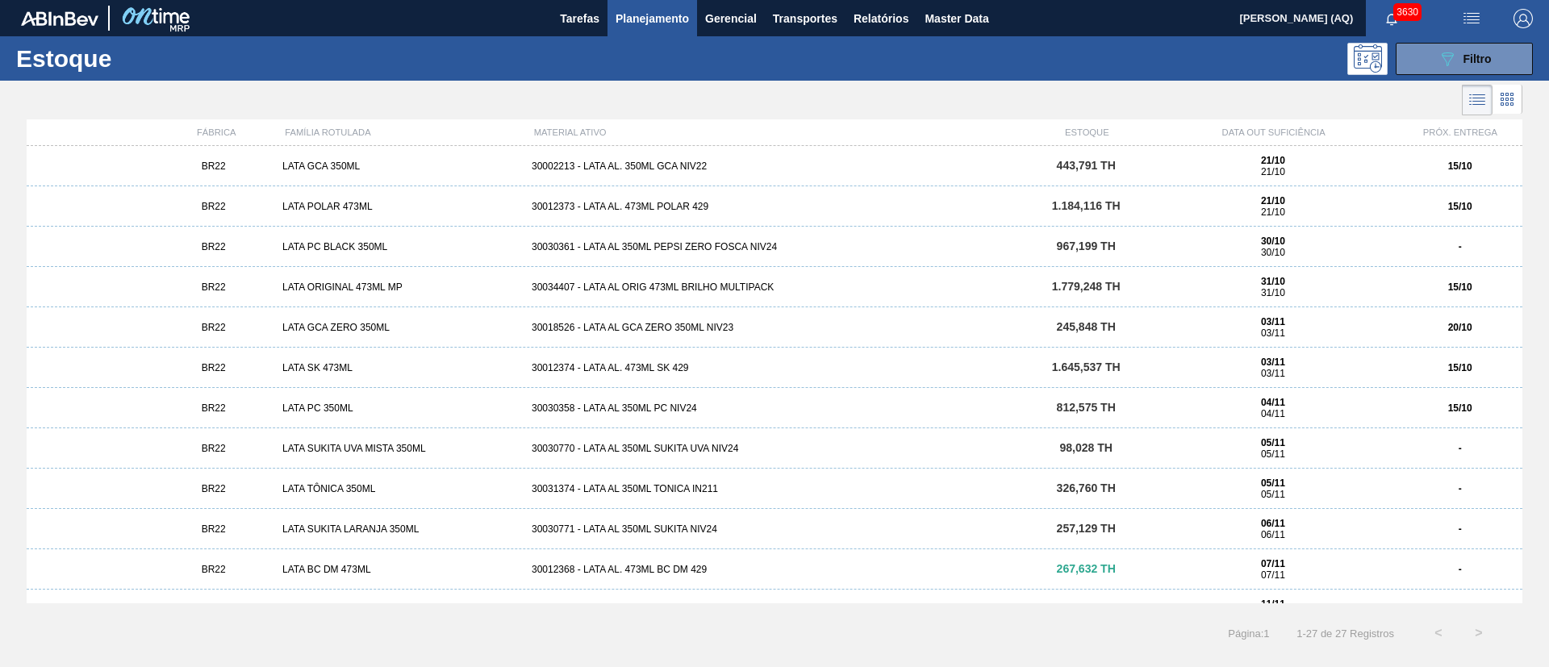
click at [538, 63] on div "089F7B8B-B2A5-4AFE-B5C0-19BA573D28AC Filtro" at bounding box center [899, 59] width 1284 height 32
click at [646, 27] on span "Planejamento" at bounding box center [652, 18] width 73 height 19
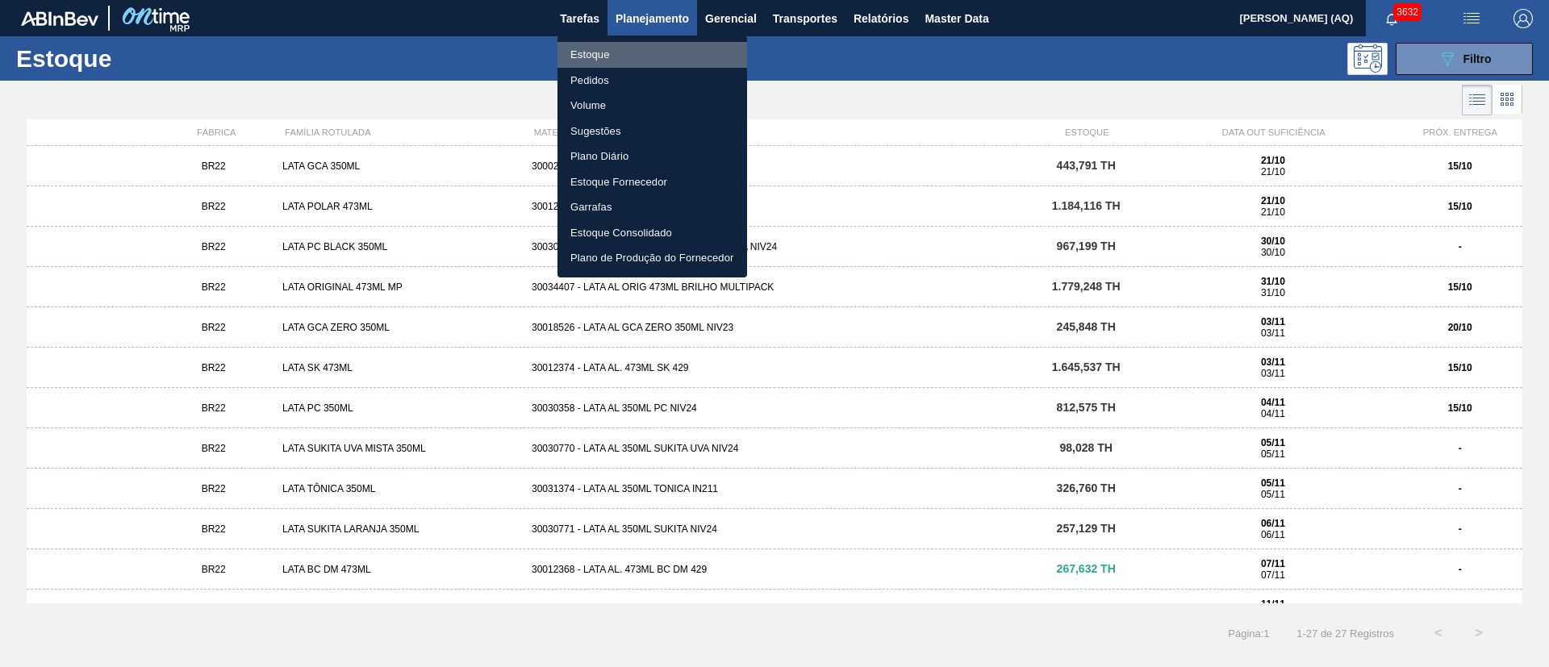
click at [579, 48] on li "Estoque" at bounding box center [653, 55] width 190 height 26
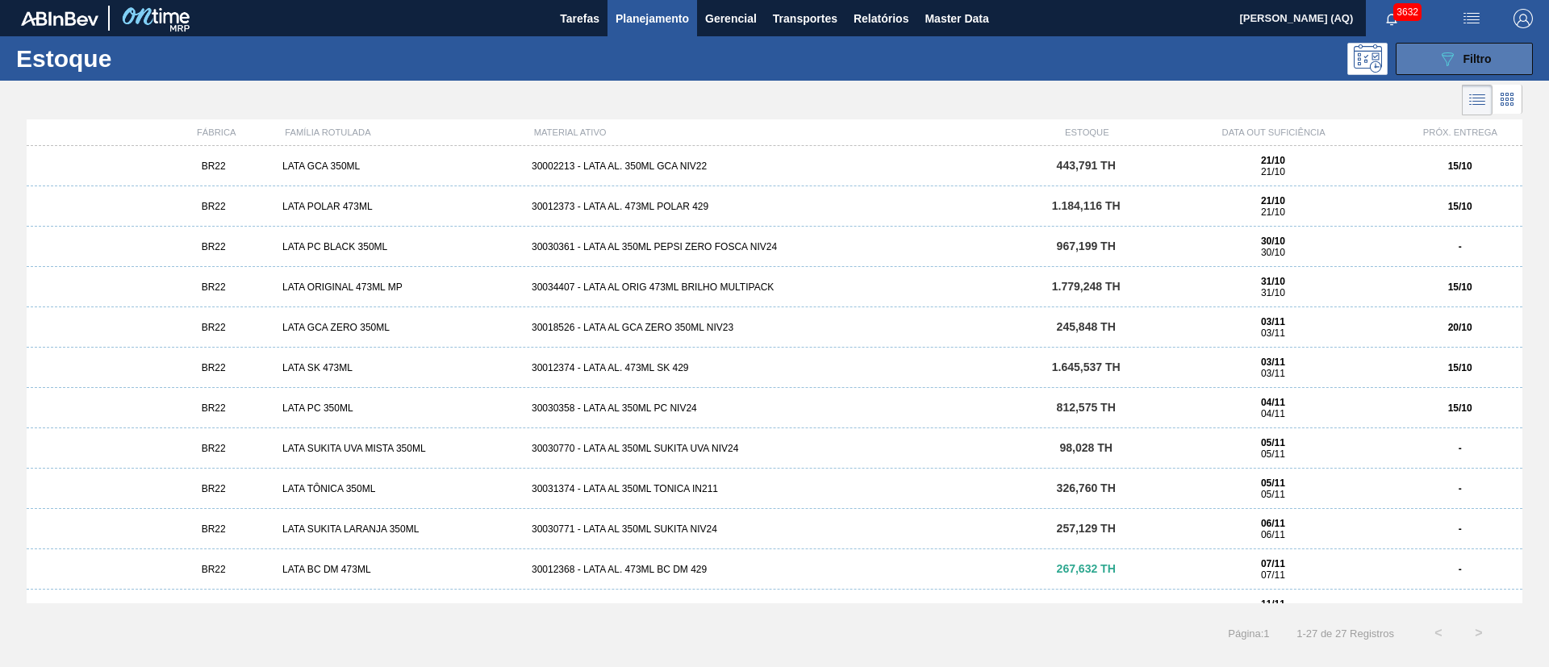
click at [1466, 58] on span "Filtro" at bounding box center [1478, 58] width 28 height 13
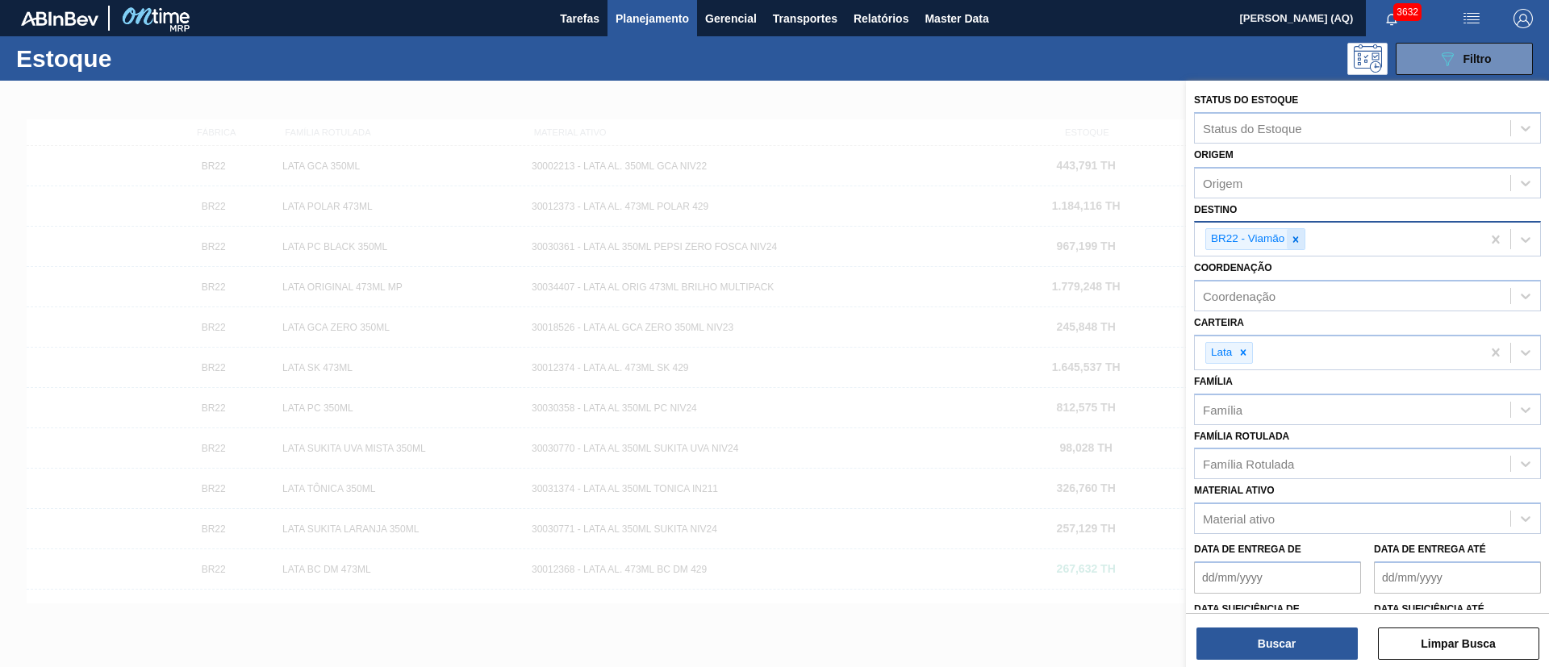
click at [1299, 235] on icon at bounding box center [1295, 239] width 11 height 11
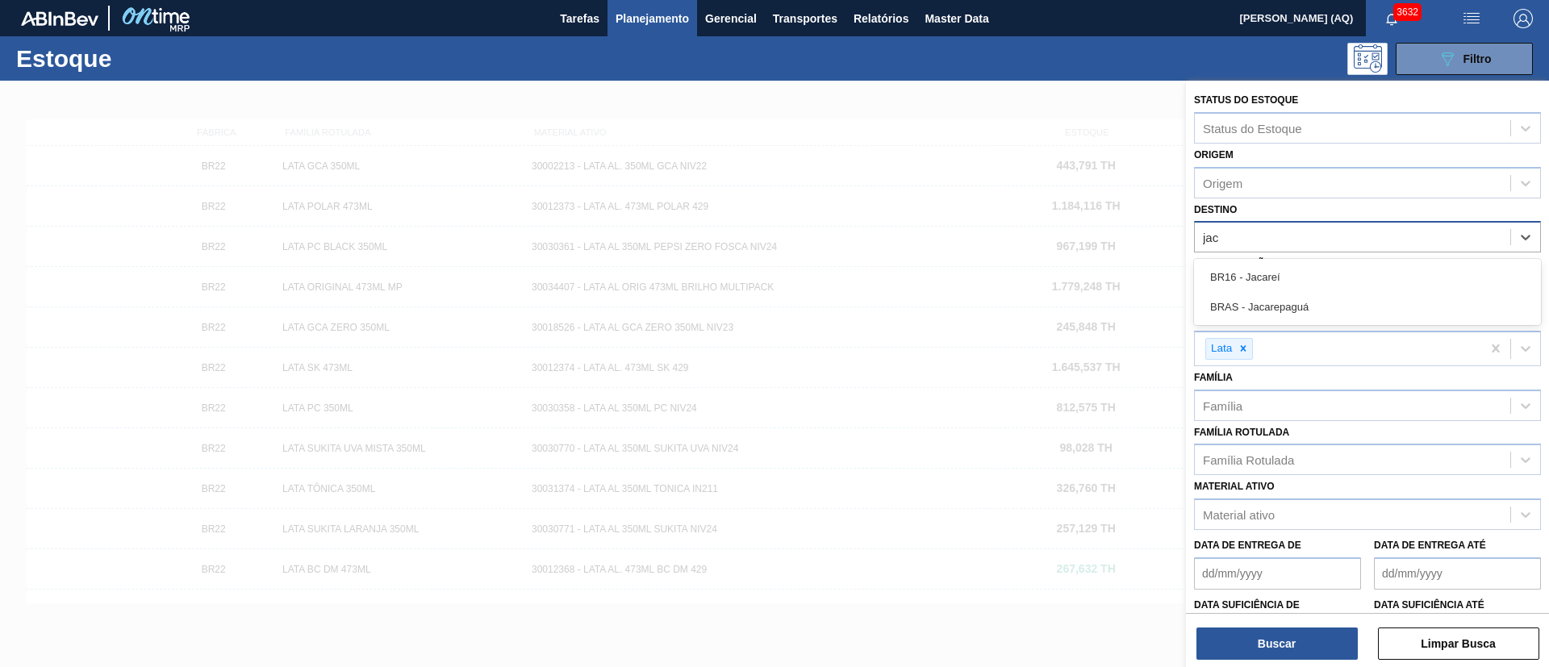
type input "jaca"
type input "["
type input "jacare"
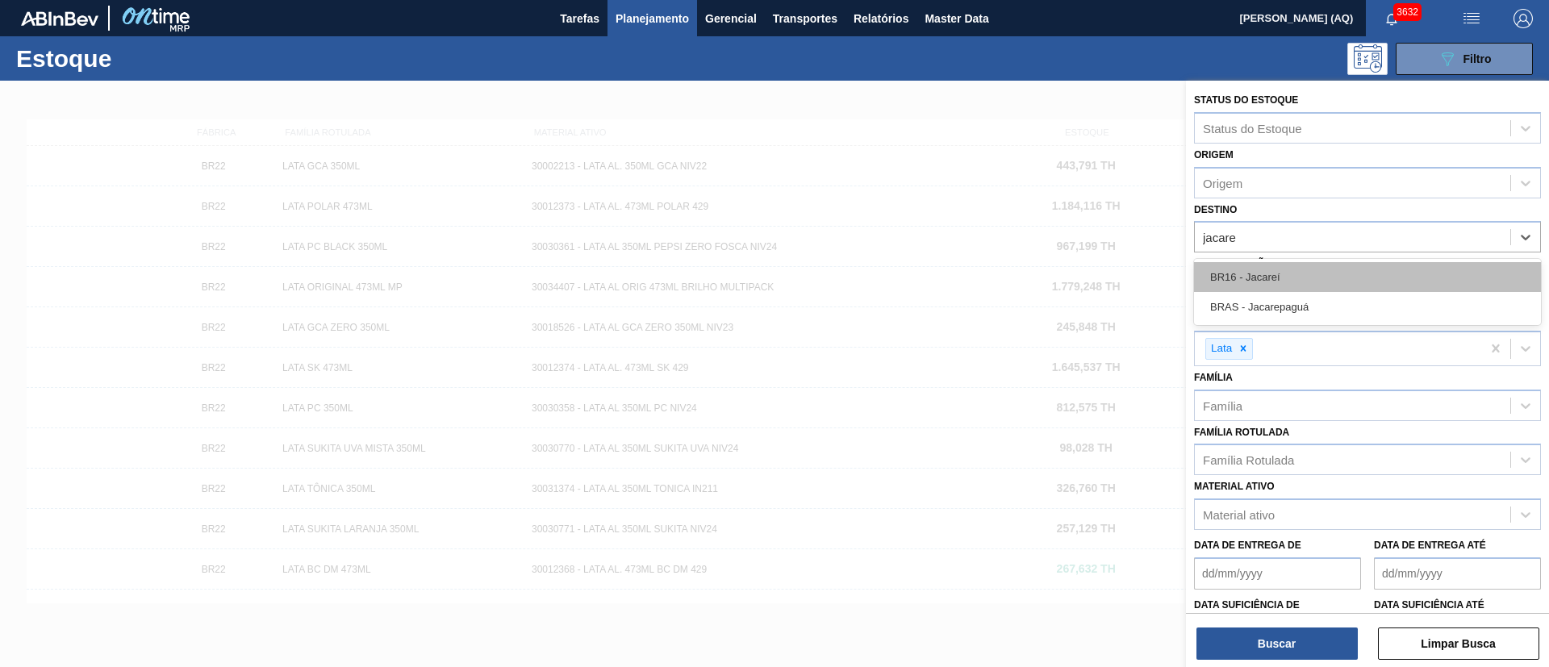
click at [1301, 270] on div "BR16 - Jacareí" at bounding box center [1367, 277] width 347 height 30
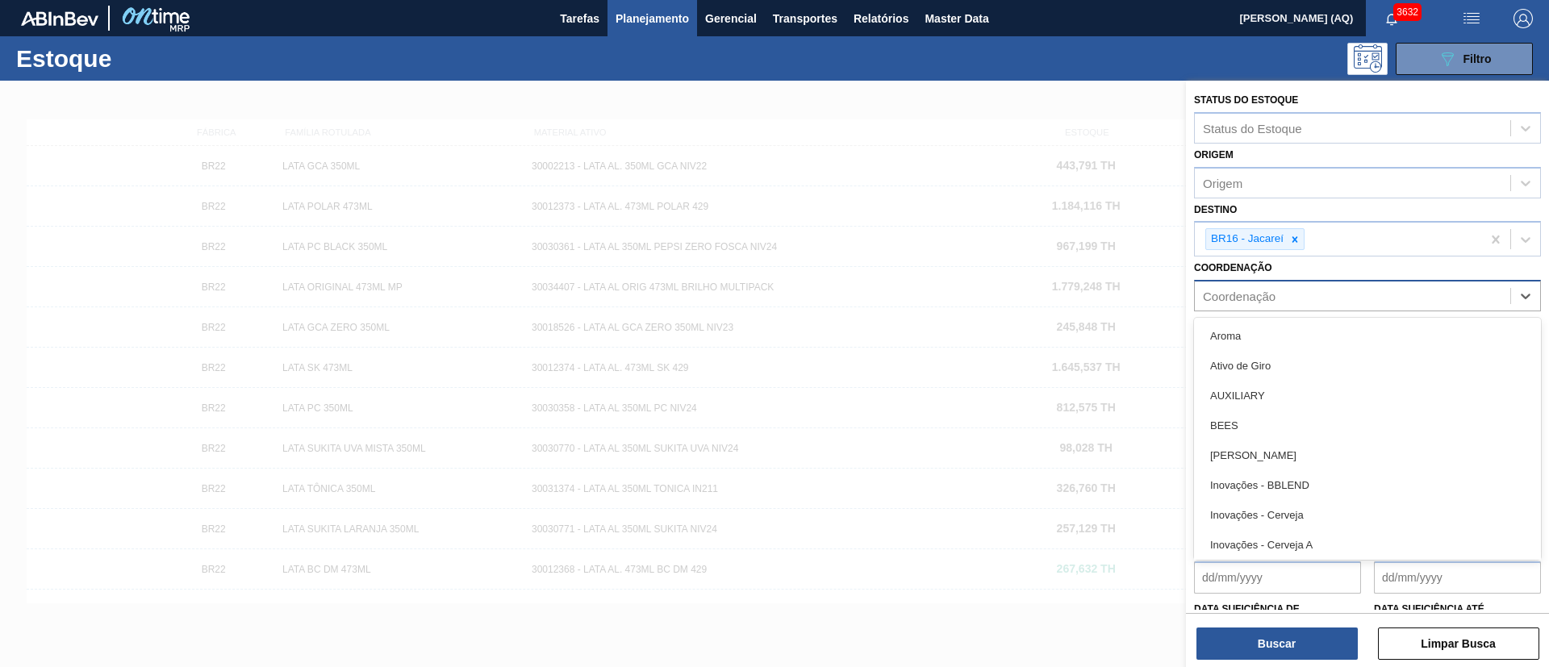
click at [1298, 300] on div "Coordenação" at bounding box center [1353, 296] width 316 height 23
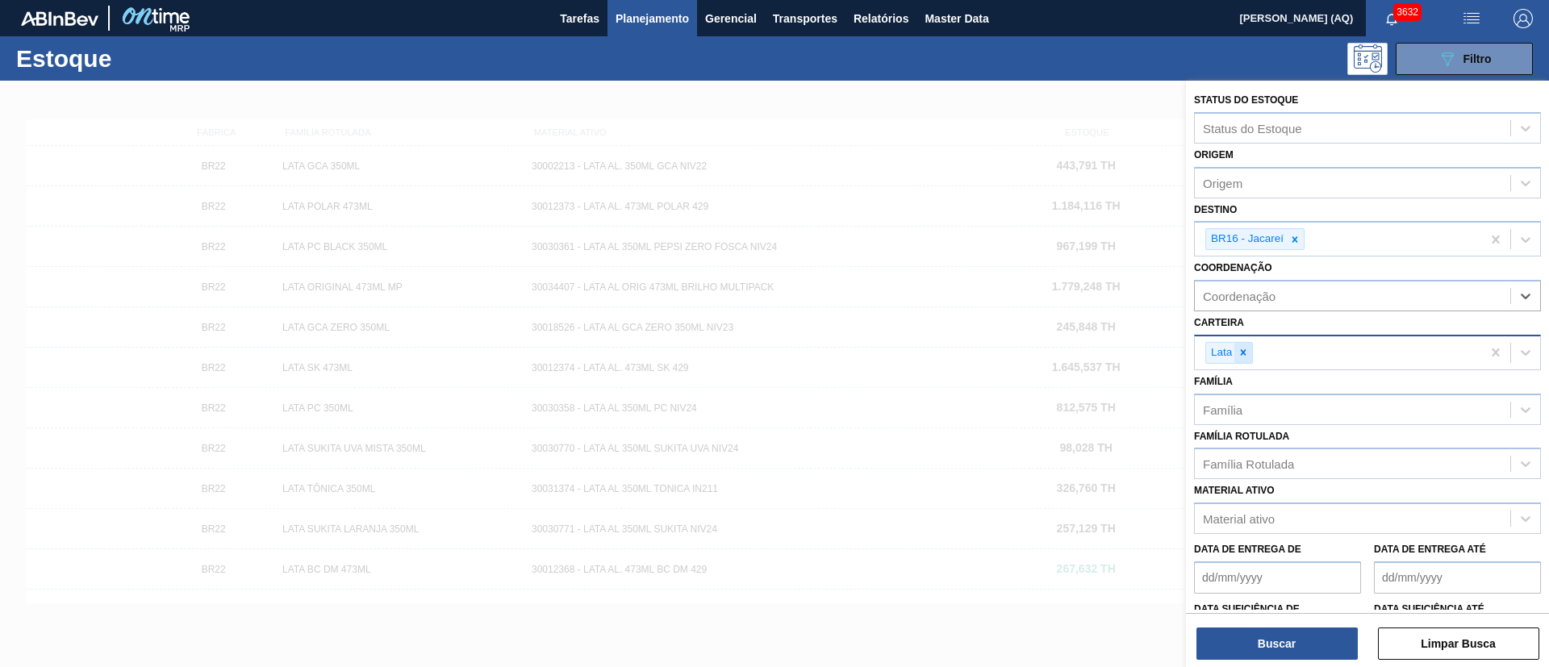
click at [1245, 348] on icon at bounding box center [1243, 352] width 11 height 11
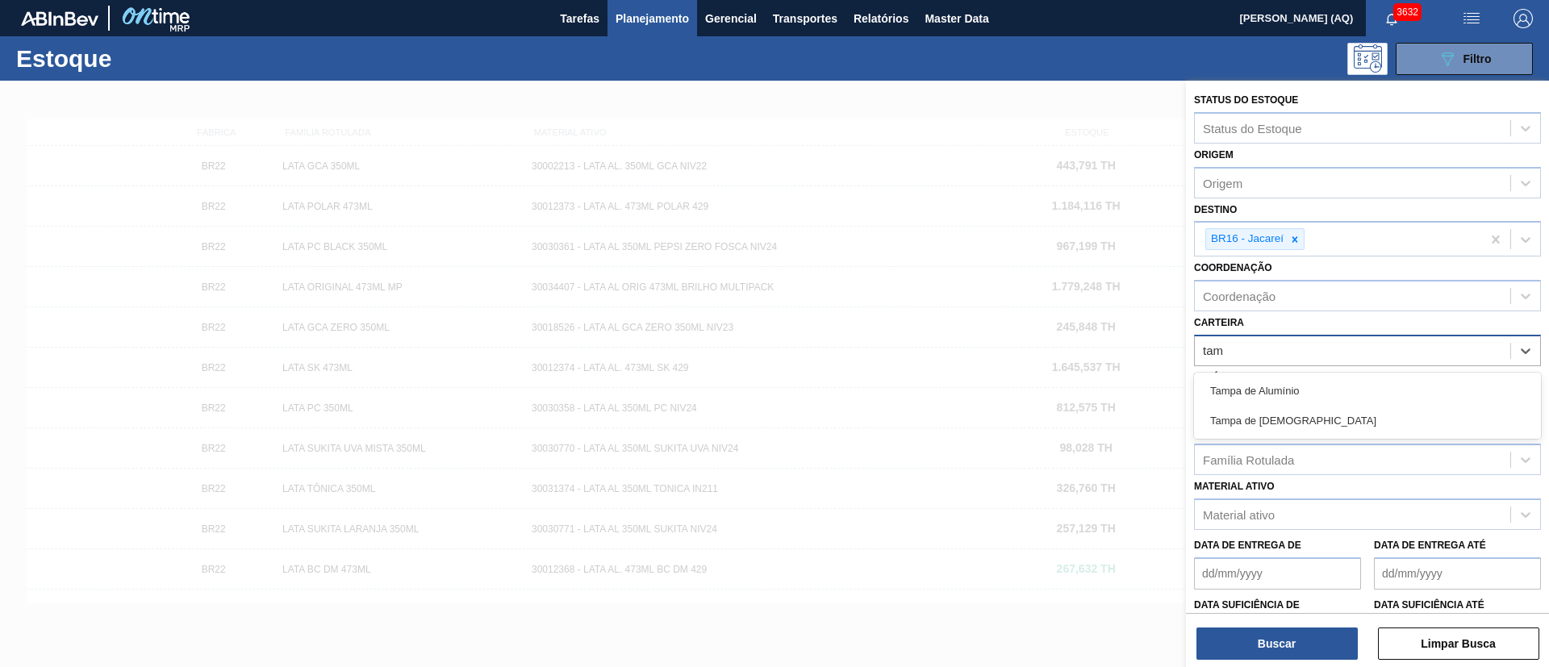
type input "tamp"
click at [1279, 387] on div "Tampa de Alumínio" at bounding box center [1367, 391] width 347 height 30
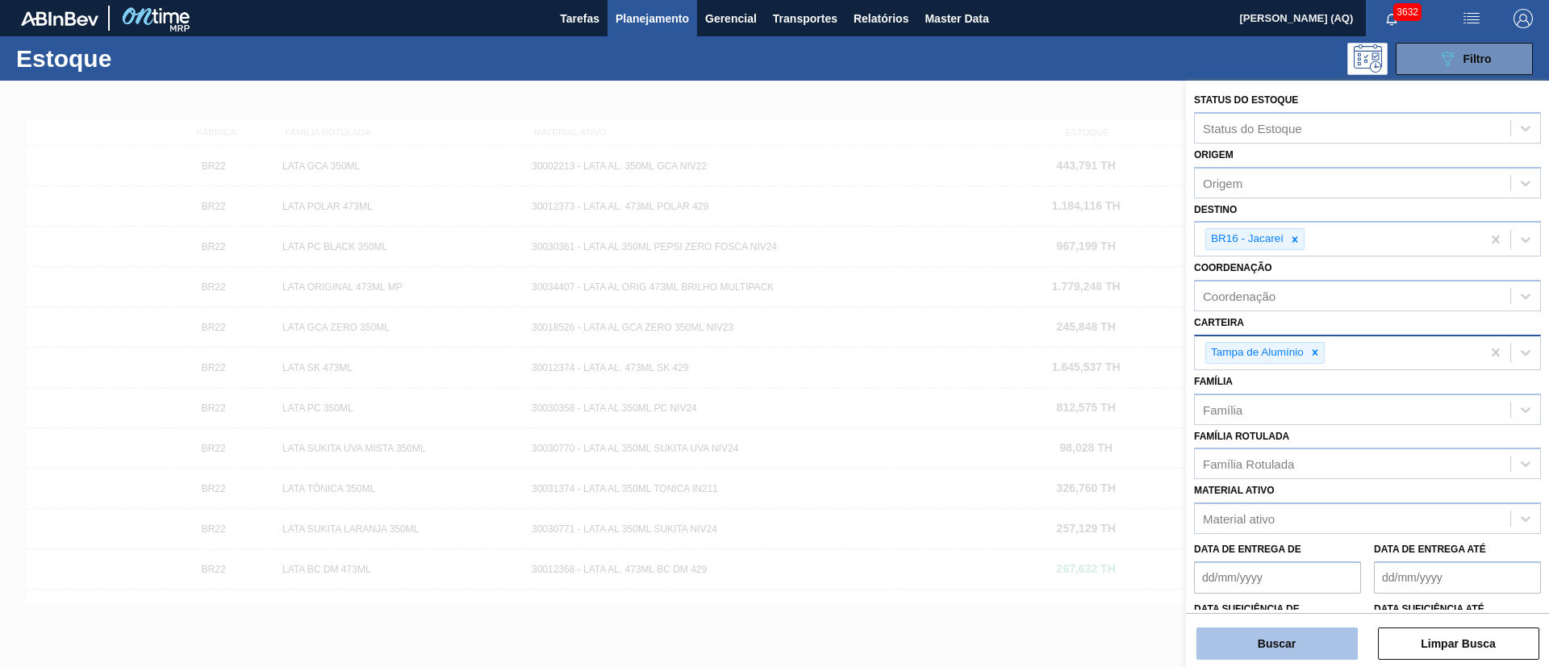
click at [1325, 636] on button "Buscar" at bounding box center [1277, 644] width 161 height 32
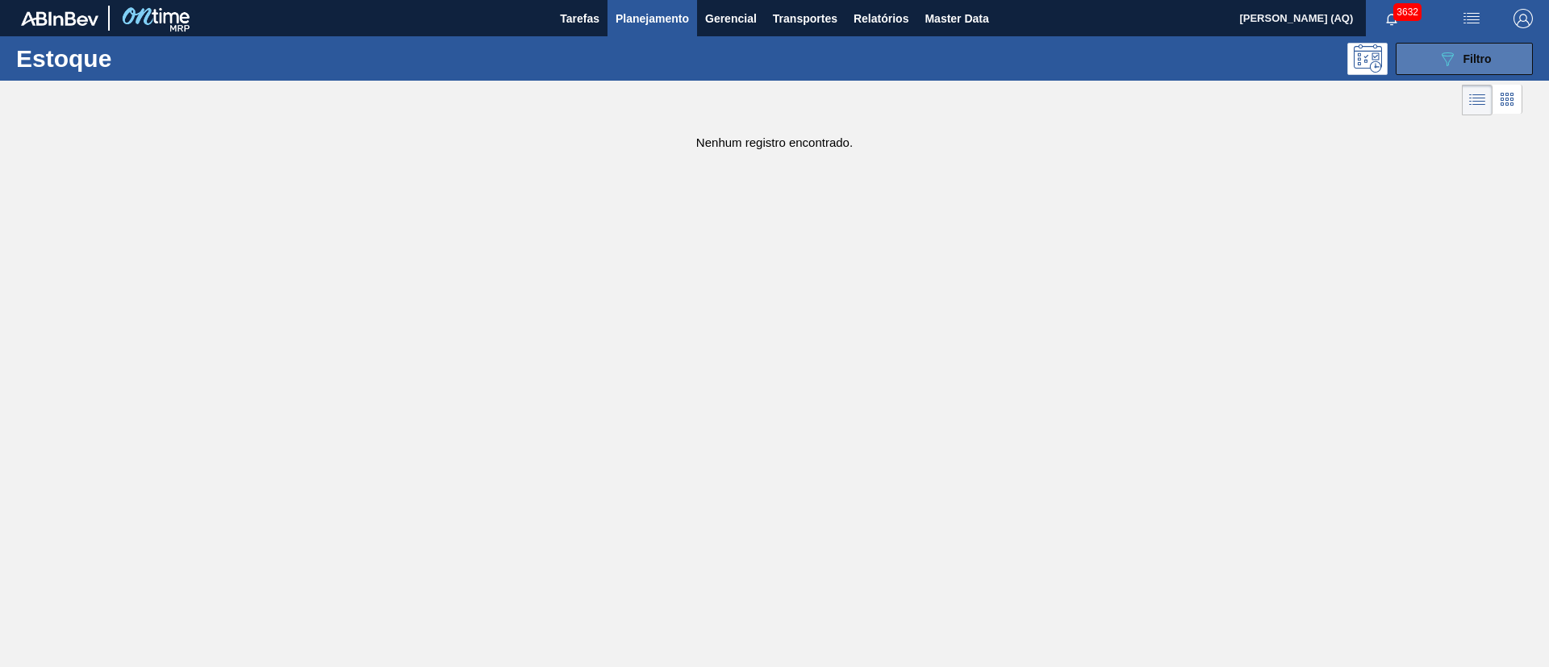
click at [1473, 43] on button "089F7B8B-B2A5-4AFE-B5C0-19BA573D28AC Filtro" at bounding box center [1464, 59] width 137 height 32
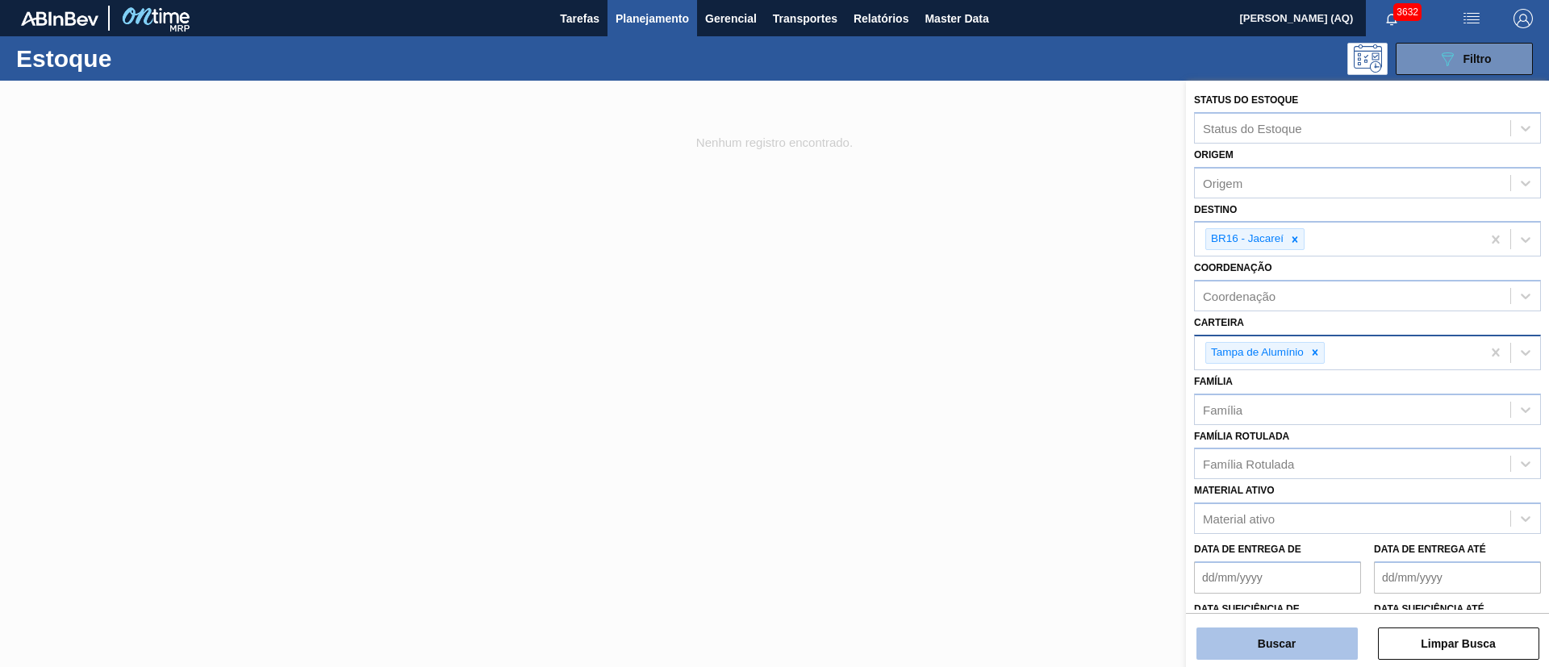
click at [1319, 637] on button "Buscar" at bounding box center [1277, 644] width 161 height 32
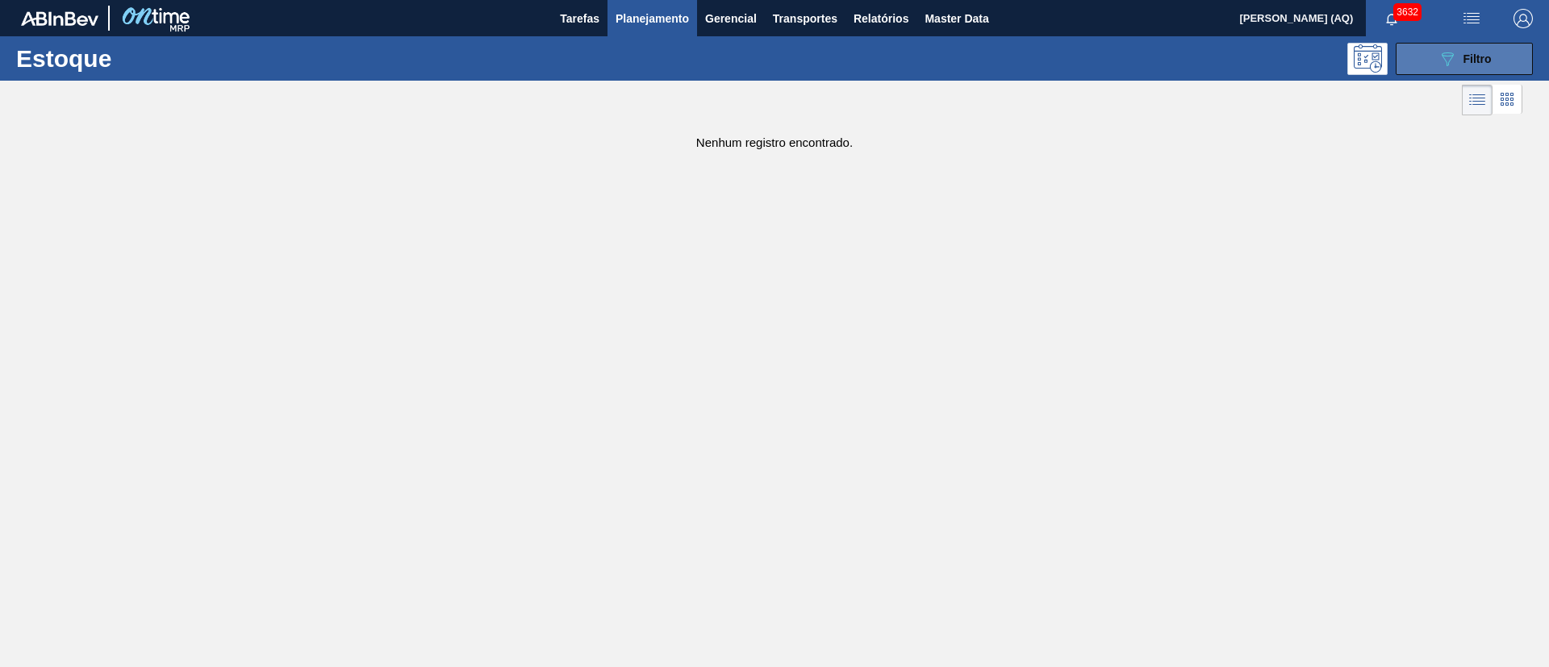
click at [1426, 63] on button "089F7B8B-B2A5-4AFE-B5C0-19BA573D28AC Filtro" at bounding box center [1464, 59] width 137 height 32
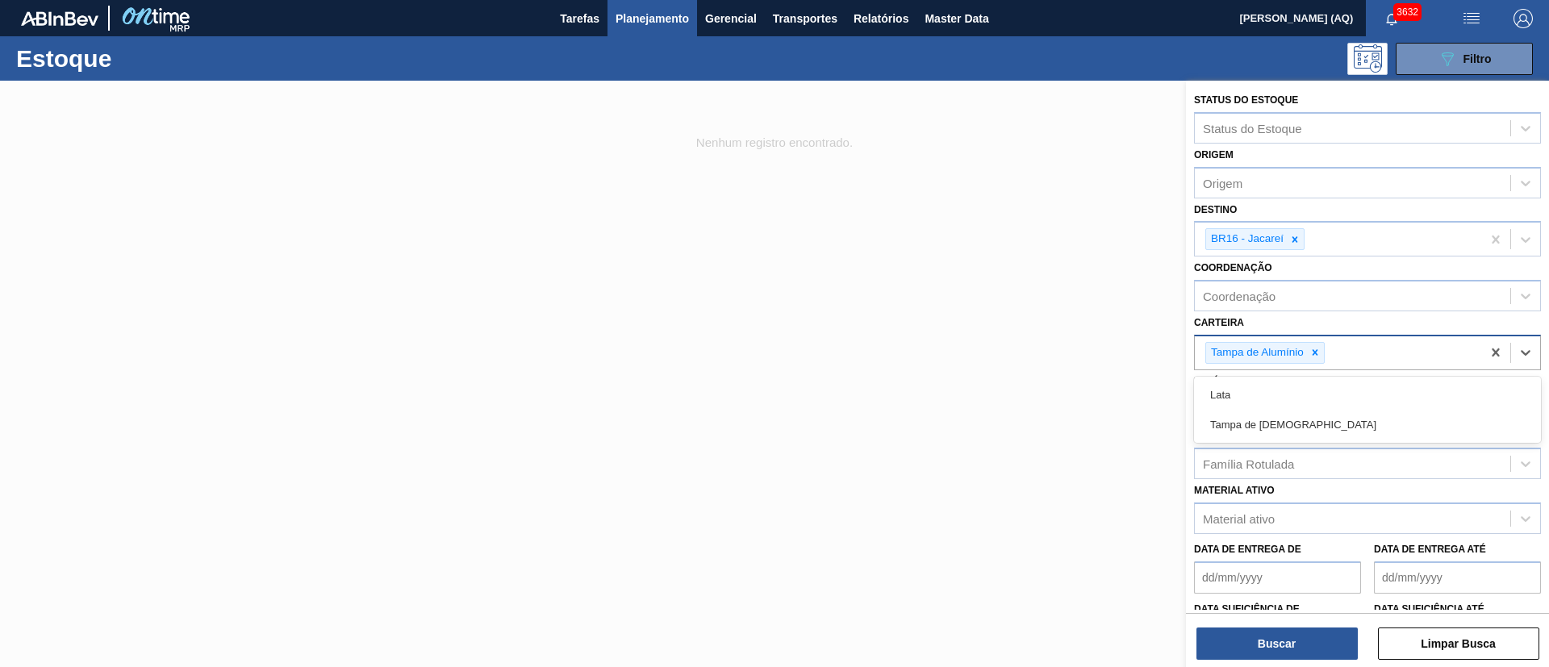
click at [1349, 359] on div "Tampa de Alumínio" at bounding box center [1338, 353] width 286 height 33
type input "[GEOGRAPHIC_DATA]"
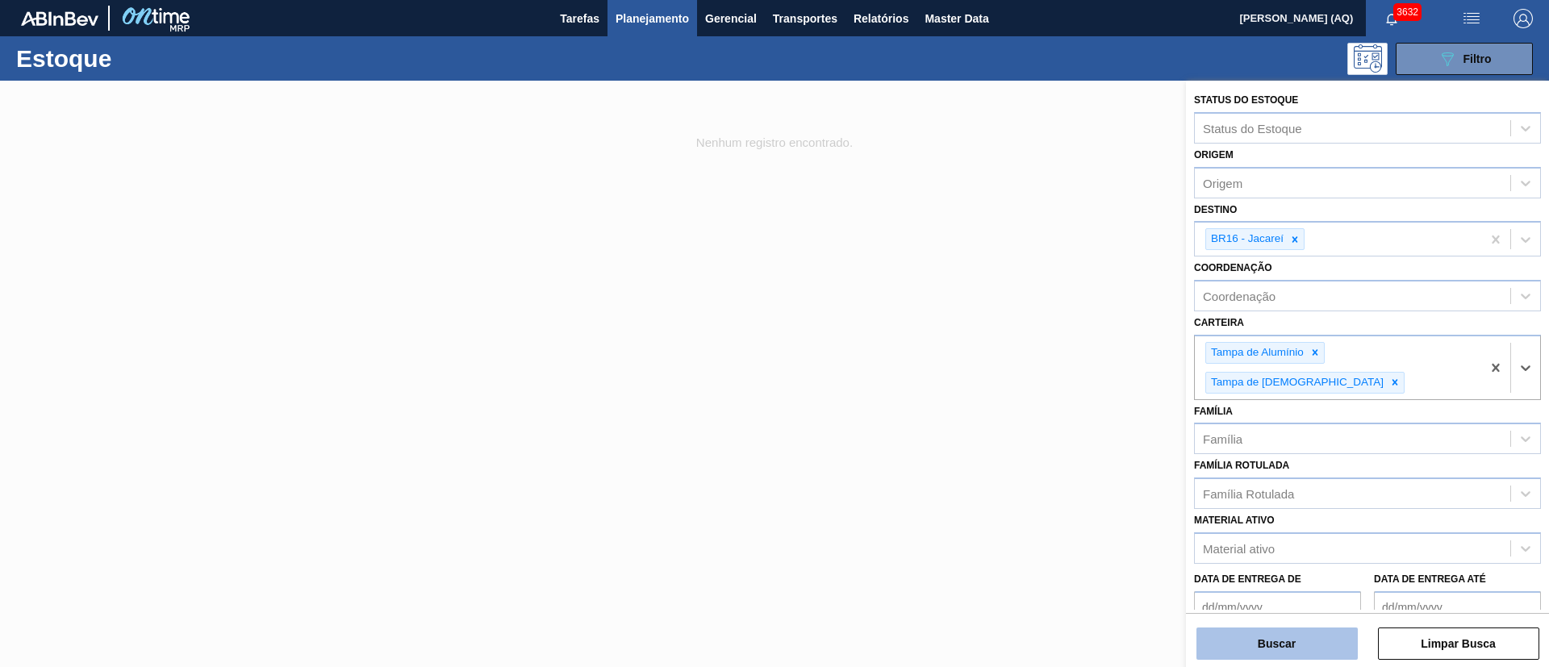
click at [1255, 642] on button "Buscar" at bounding box center [1277, 644] width 161 height 32
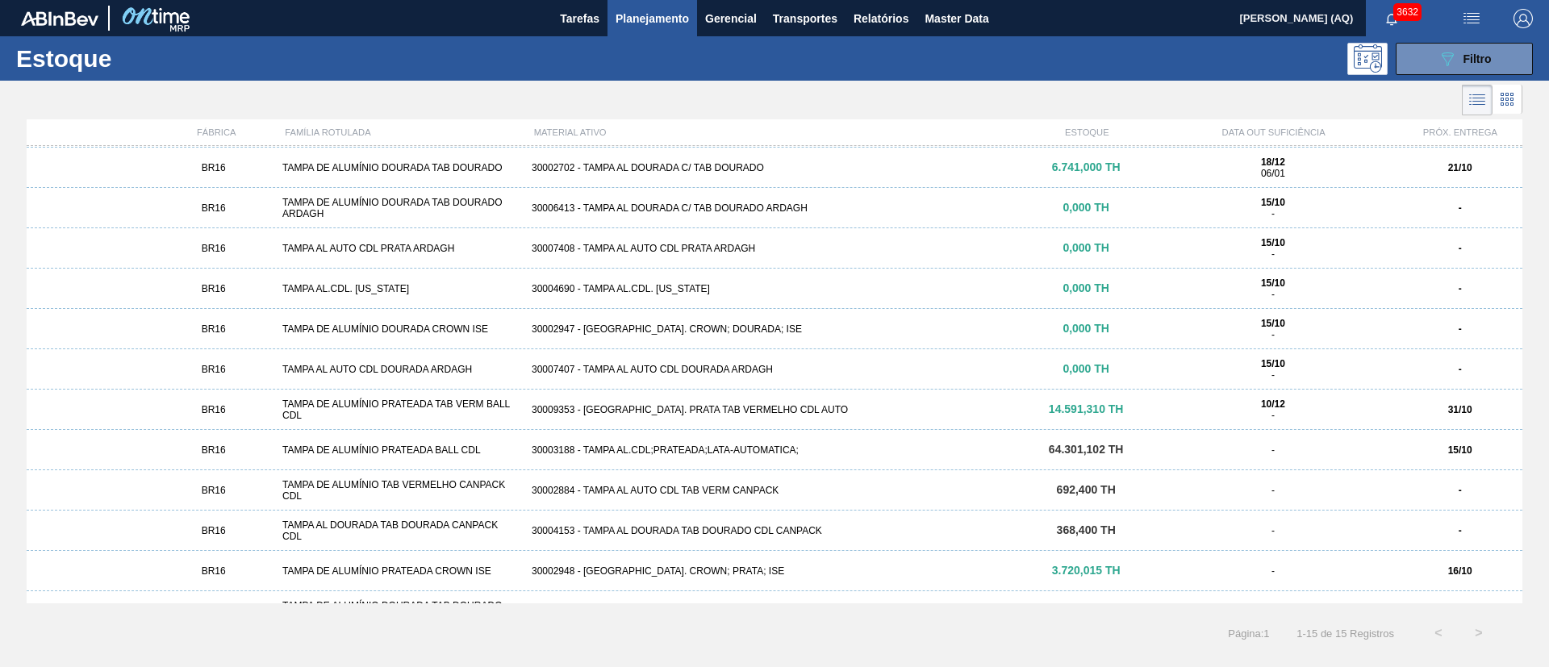
scroll to position [148, 0]
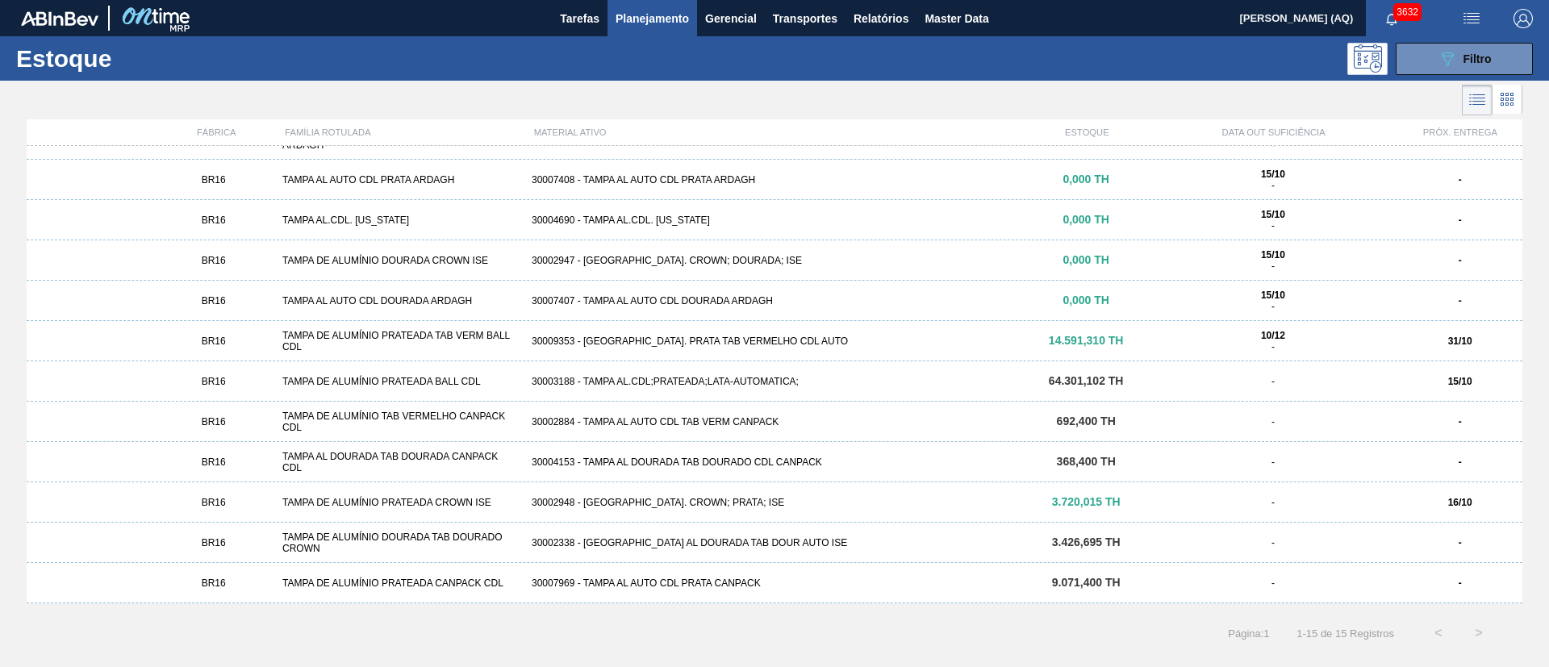
click at [898, 498] on div "30002948 - [GEOGRAPHIC_DATA]. CROWN; PRATA; ISE" at bounding box center [774, 502] width 499 height 11
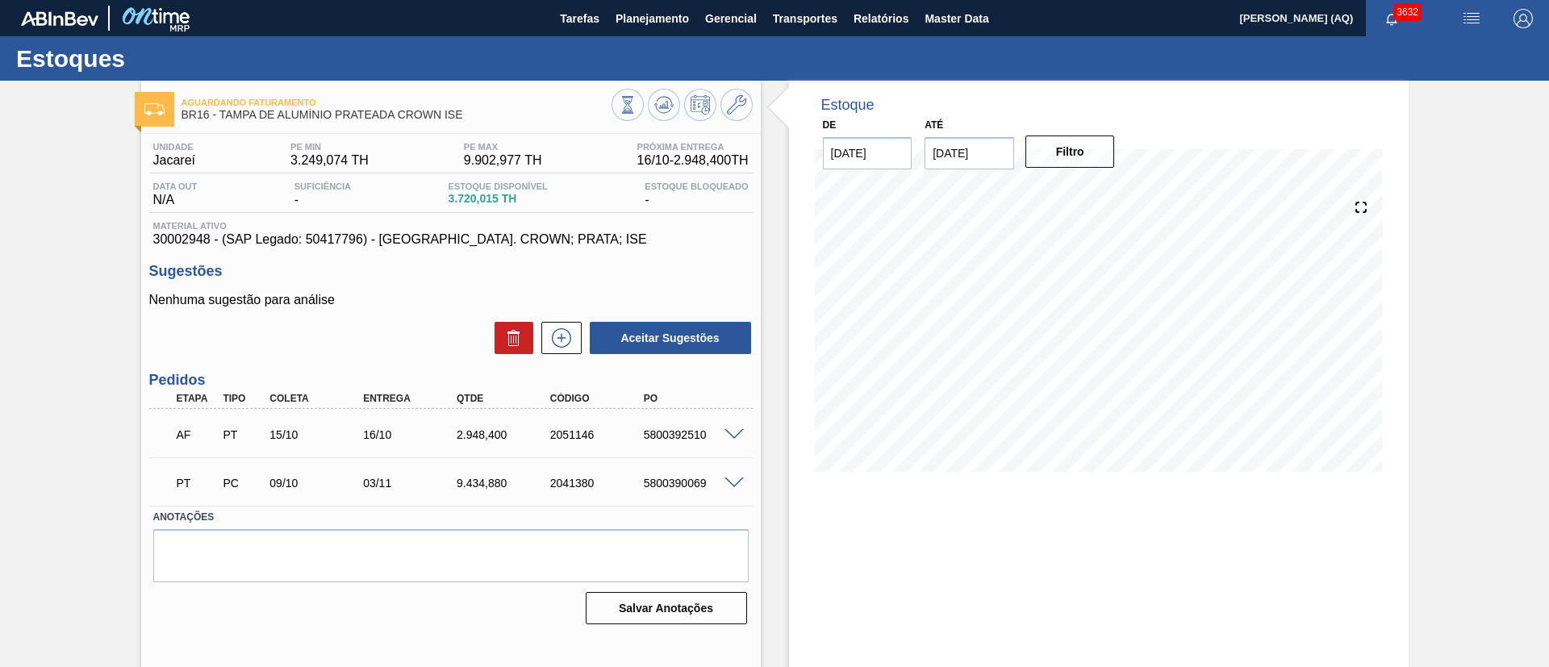
click at [0, 232] on div "Aguardando Faturamento BR16 - TAMPA DE ALUMÍNIO PRATEADA CROWN ISE Unidade Jaca…" at bounding box center [774, 387] width 1549 height 613
click at [974, 147] on input "[DATE]" at bounding box center [970, 153] width 90 height 32
click at [1108, 199] on div "dom seg ter qua qui sex sab" at bounding box center [1023, 212] width 194 height 26
click at [1104, 192] on button "Next Month" at bounding box center [1105, 191] width 11 height 11
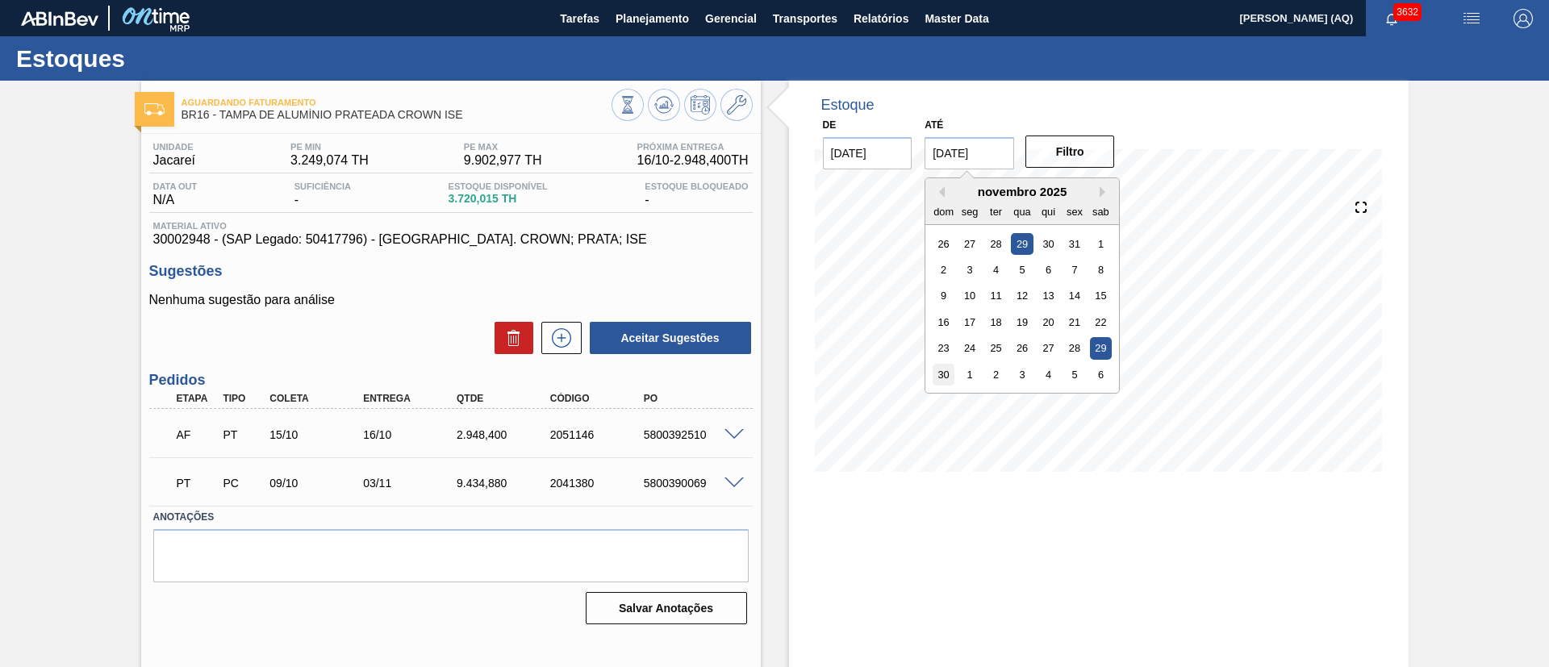
click at [950, 384] on div "30" at bounding box center [944, 375] width 22 height 22
type input "[DATE]"
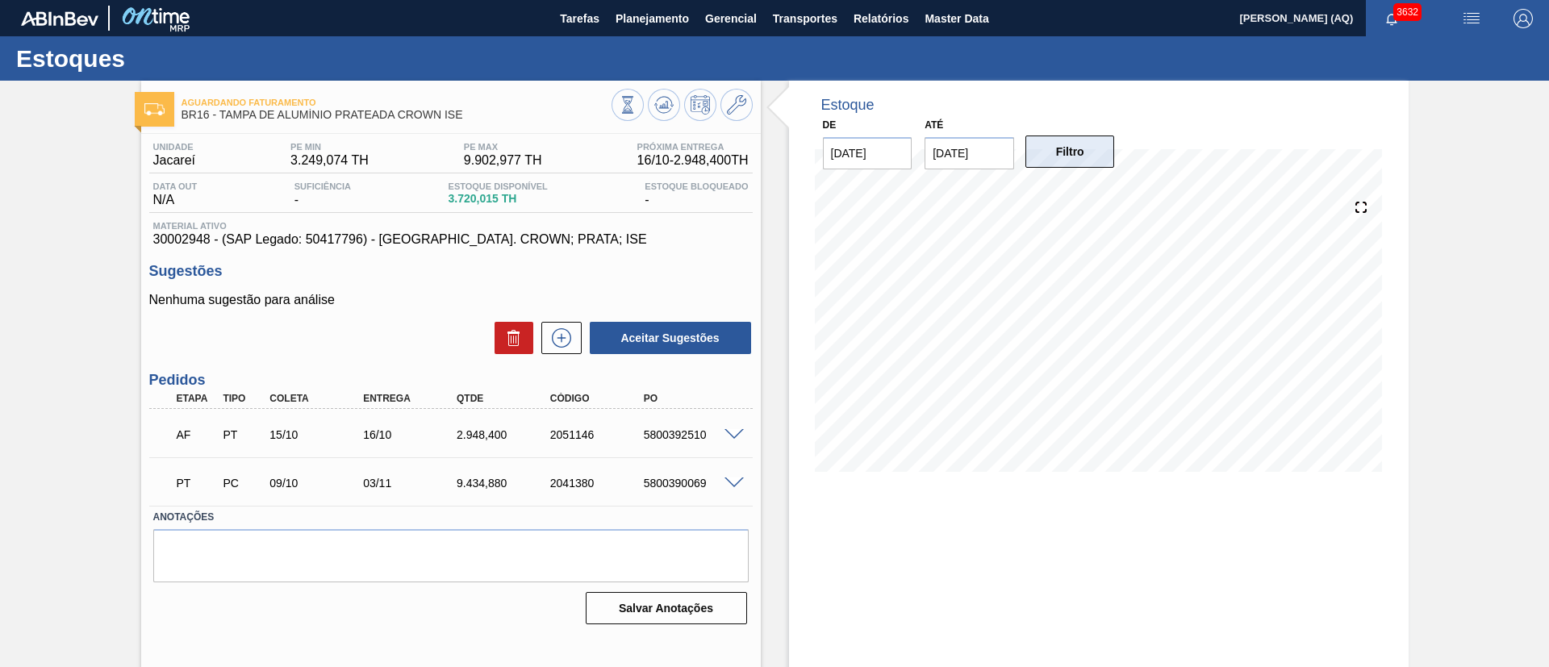
click at [1050, 159] on button "Filtro" at bounding box center [1071, 152] width 90 height 32
click at [971, 575] on div "Estoque De [DATE] Até [DATE] Filtro 28/11 Projeção de Estoque 11,159.071 [DOMAI…" at bounding box center [1099, 387] width 620 height 613
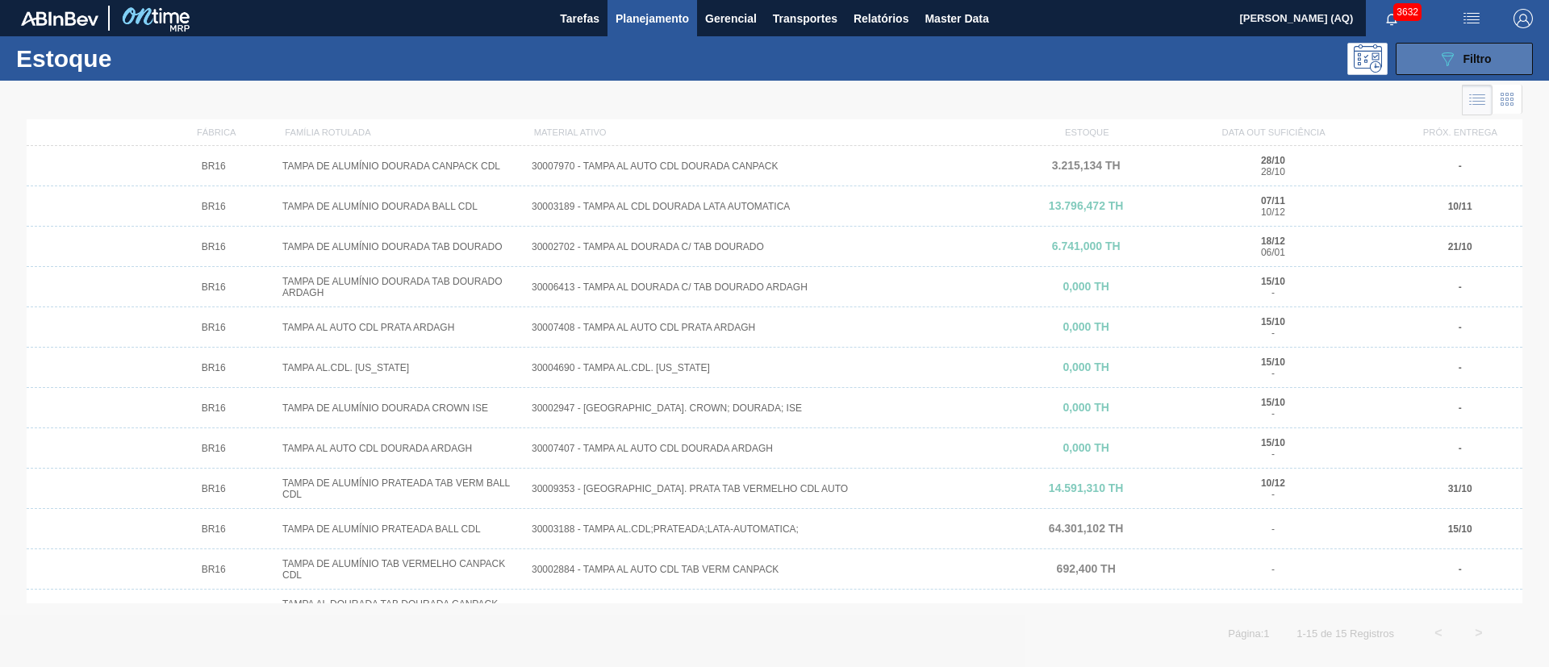
click at [1435, 59] on button "089F7B8B-B2A5-4AFE-B5C0-19BA573D28AC Filtro" at bounding box center [1464, 59] width 137 height 32
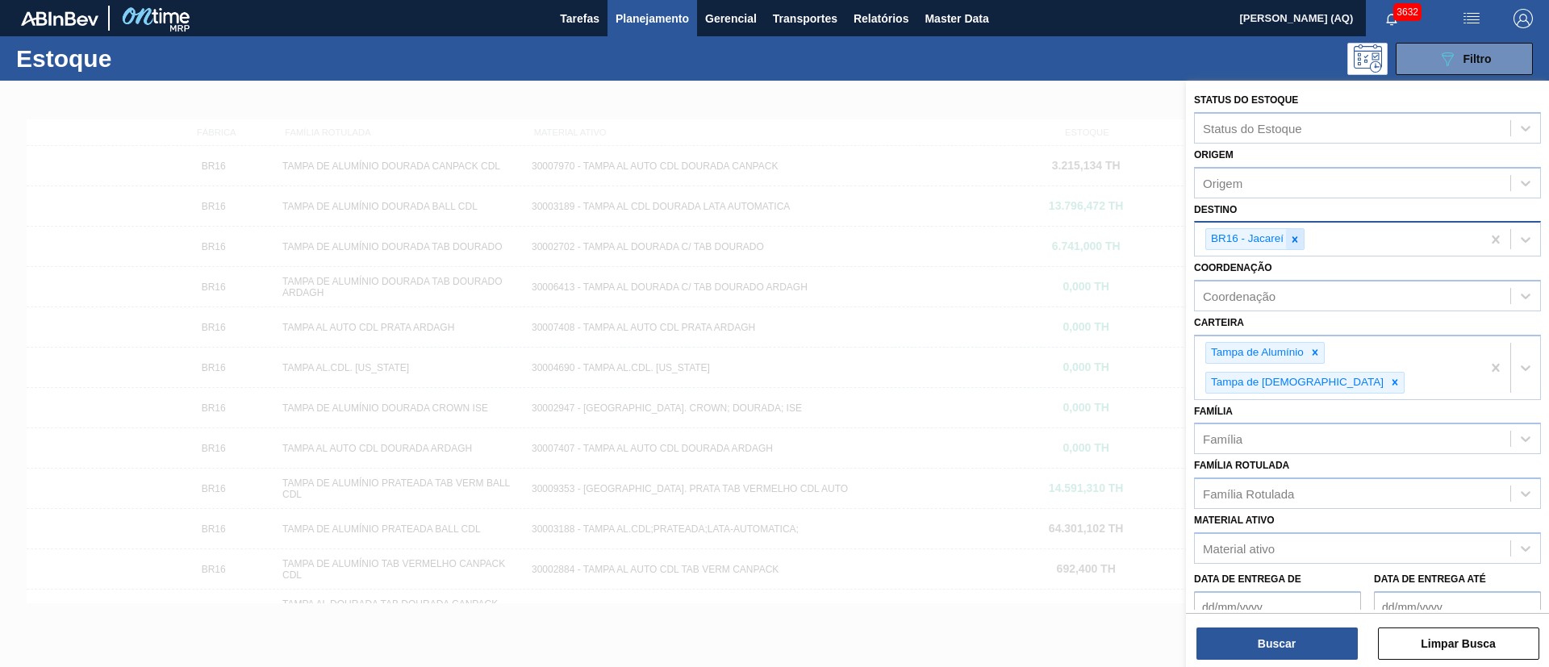
click at [1290, 242] on icon at bounding box center [1295, 239] width 11 height 11
type input "jundi"
click at [1288, 242] on div at bounding box center [1295, 239] width 18 height 20
click at [1347, 634] on button "Buscar" at bounding box center [1277, 644] width 161 height 32
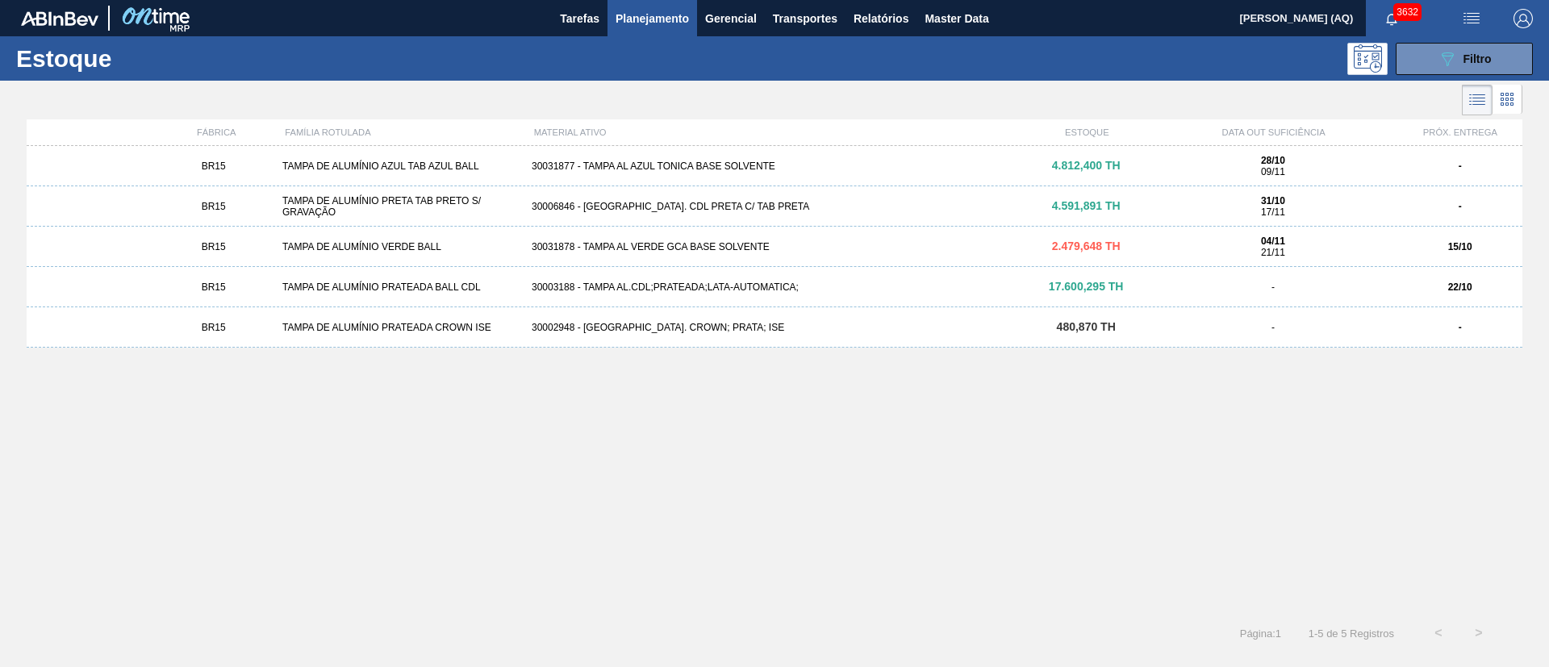
click at [1040, 253] on div "BR15 TAMPA DE ALUMÍNIO VERDE BALL 30031878 - [GEOGRAPHIC_DATA] GCA BASE SOLVENT…" at bounding box center [775, 247] width 1496 height 40
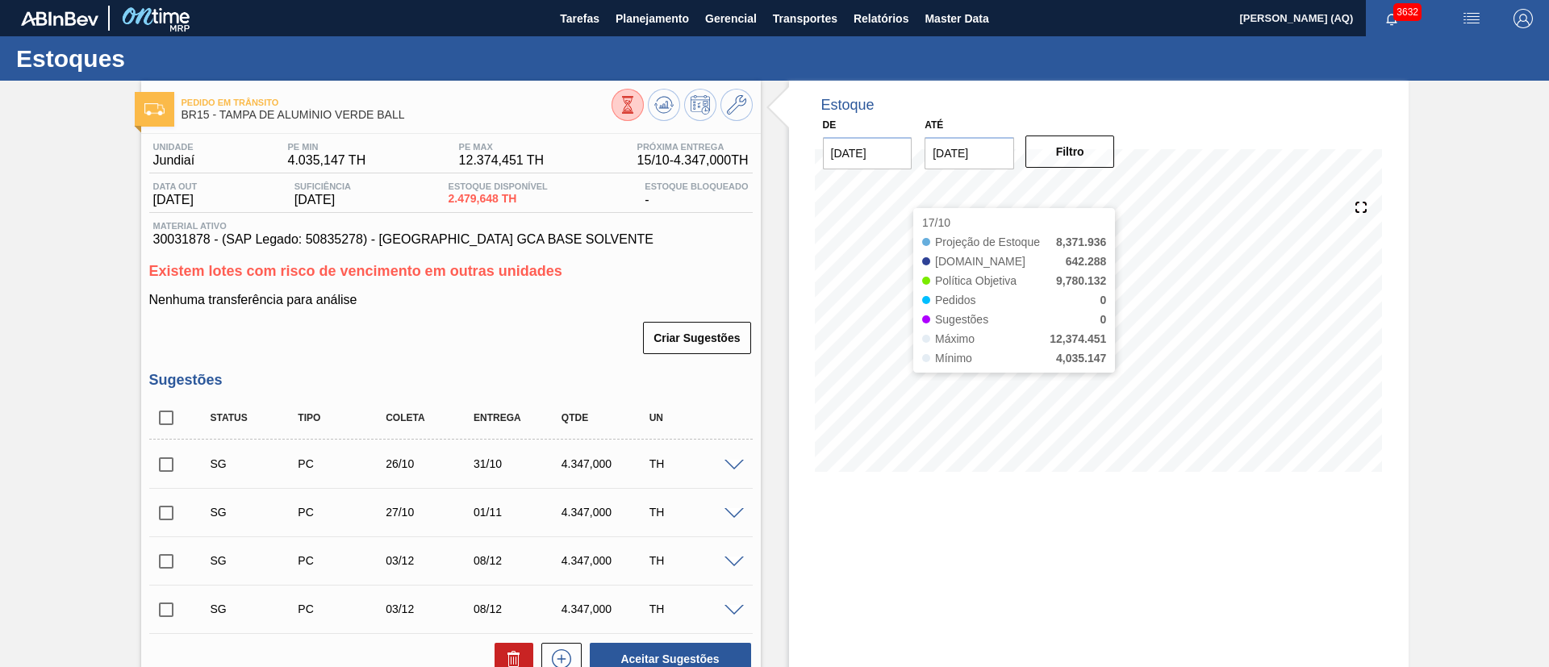
click at [972, 598] on div "Estoque De [DATE] Até [DATE] Filtro 17/10 Projeção de Estoque 8,371.936 [DOMAIN…" at bounding box center [1099, 520] width 620 height 879
